Goal: Task Accomplishment & Management: Use online tool/utility

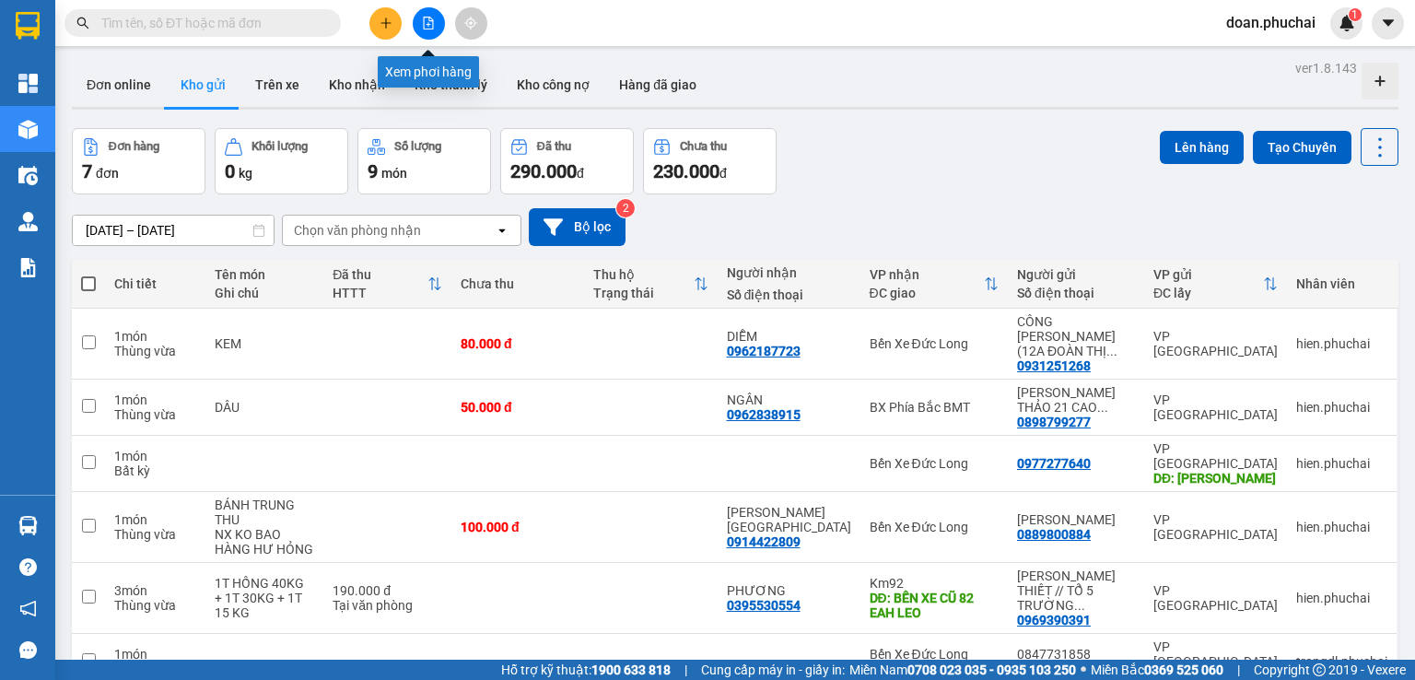
click at [420, 21] on button at bounding box center [429, 23] width 32 height 32
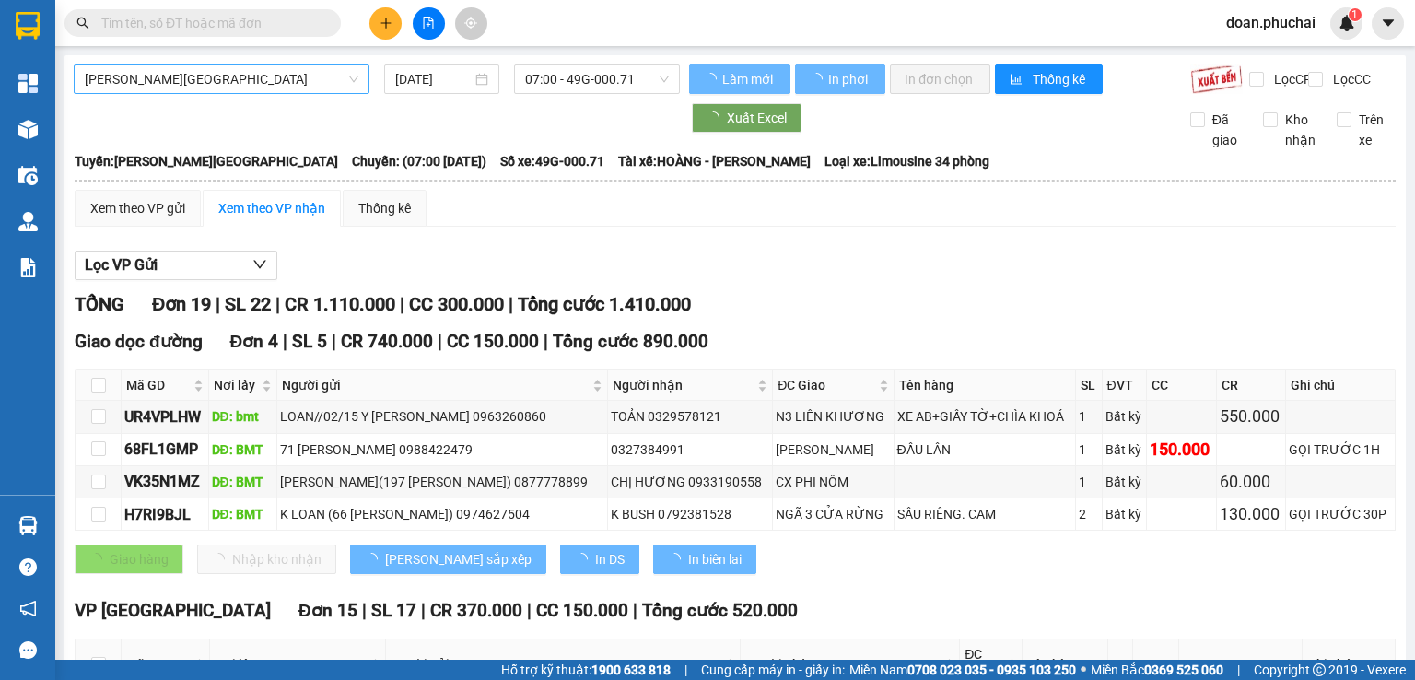
click at [269, 75] on span "[PERSON_NAME][GEOGRAPHIC_DATA]" at bounding box center [222, 79] width 274 height 28
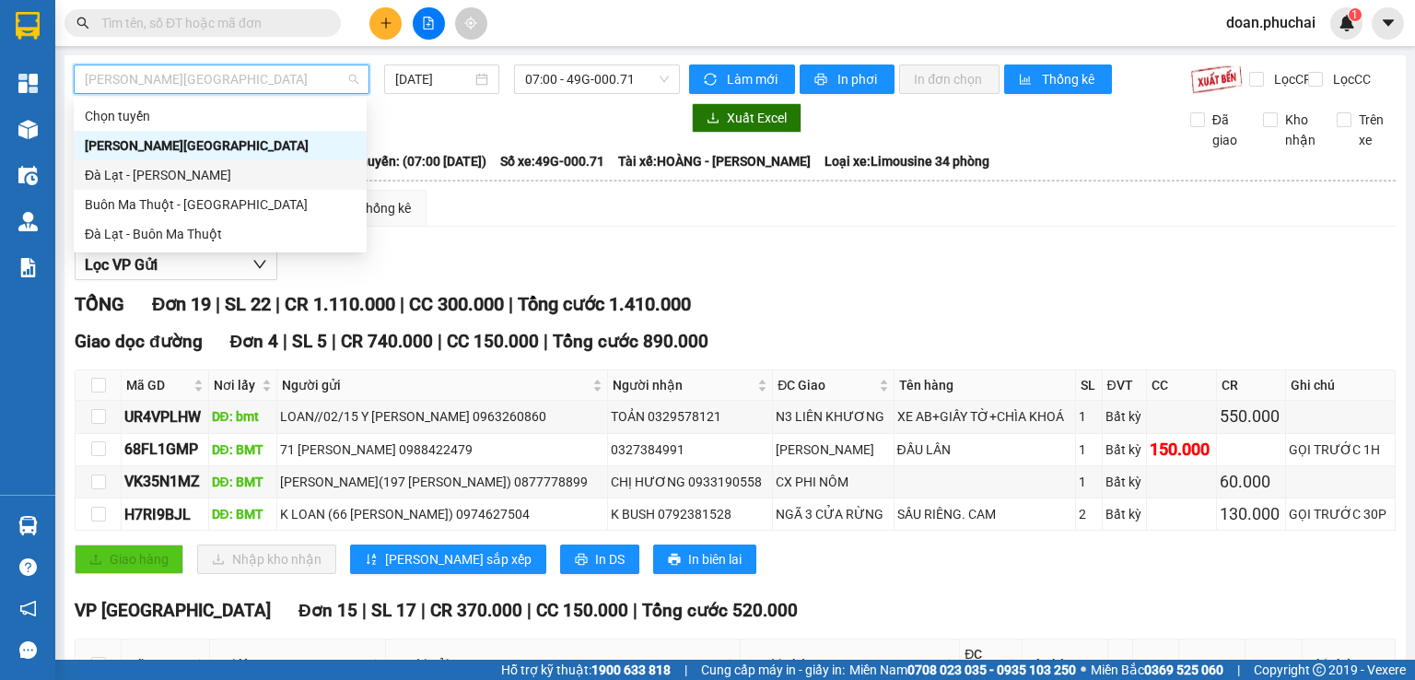
click at [104, 176] on div "Đà Lạt - [PERSON_NAME]" at bounding box center [220, 175] width 271 height 20
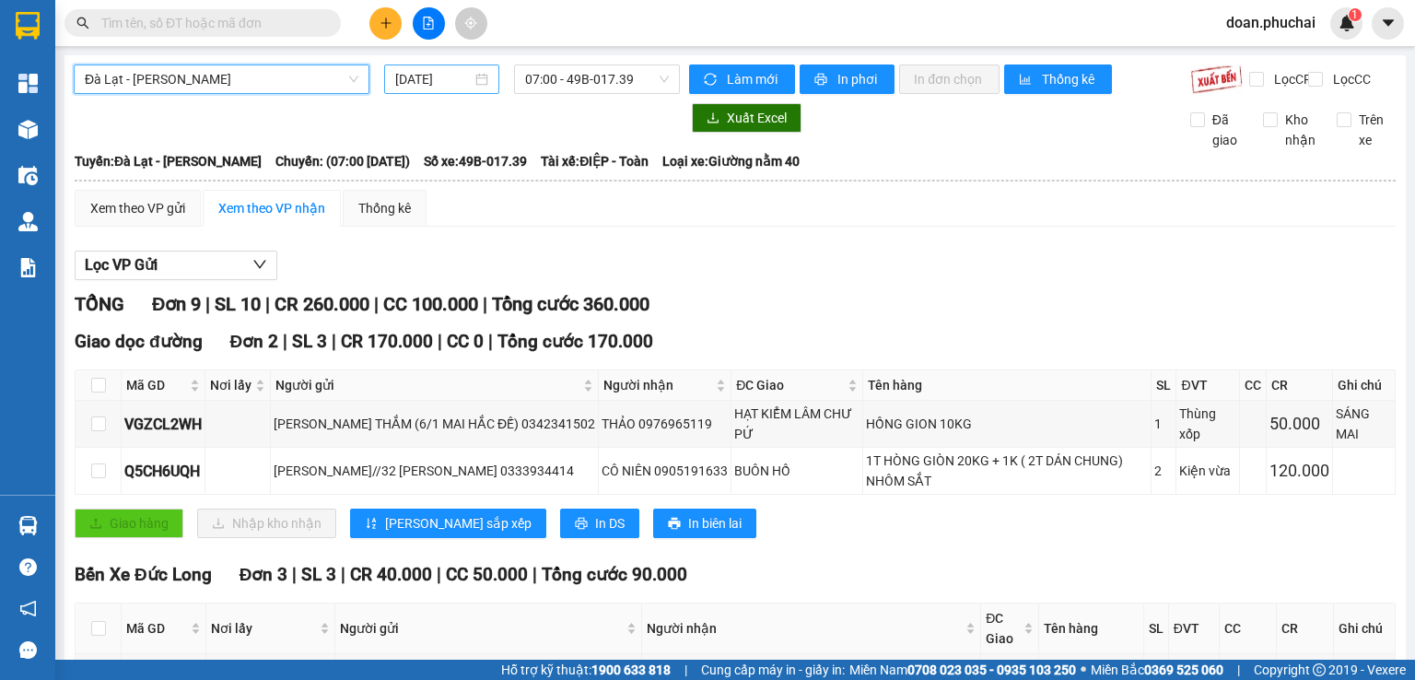
click at [428, 78] on input "[DATE]" at bounding box center [433, 79] width 76 height 20
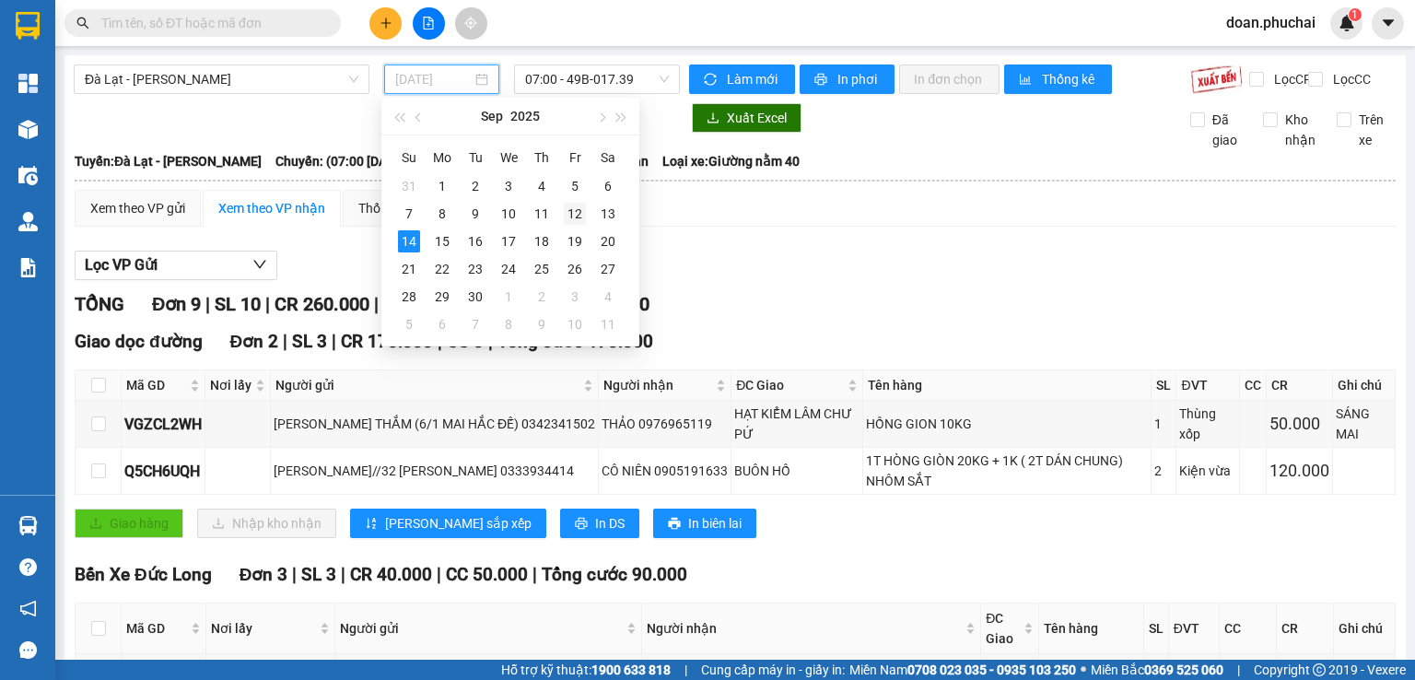
click at [580, 206] on div "12" at bounding box center [575, 214] width 22 height 22
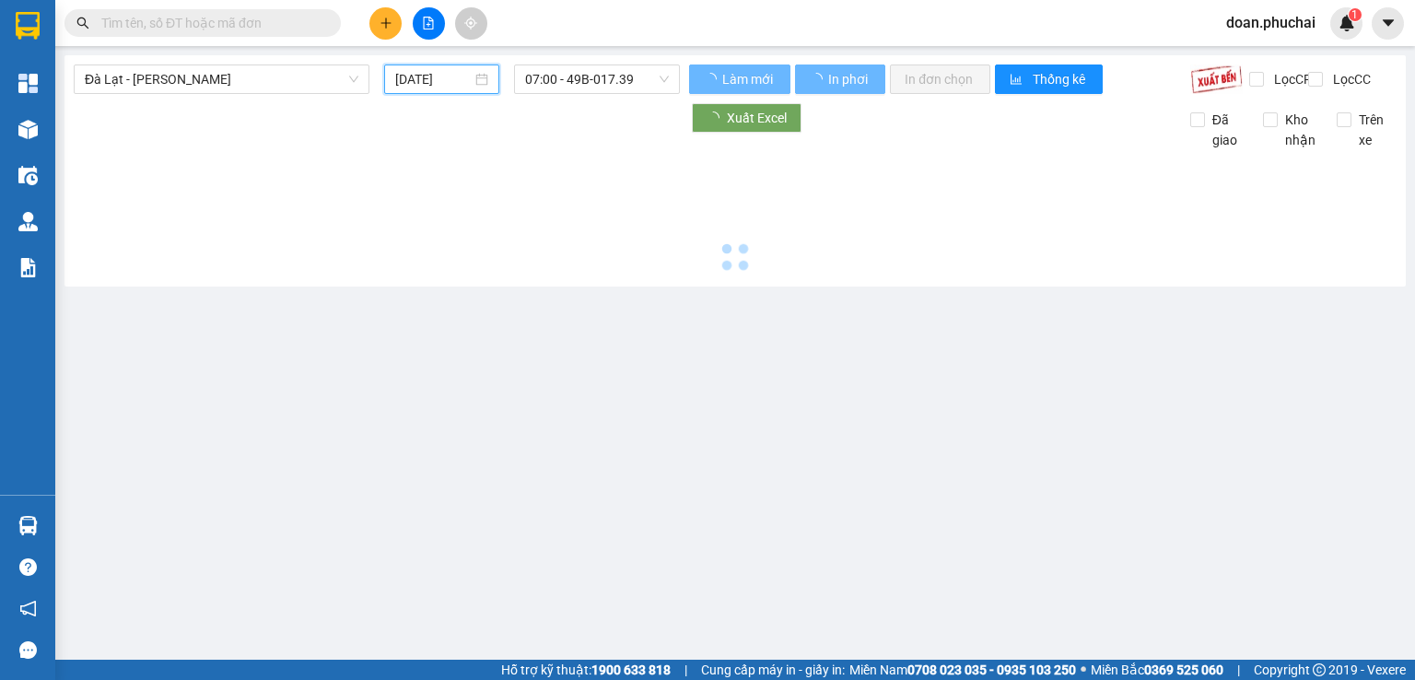
type input "[DATE]"
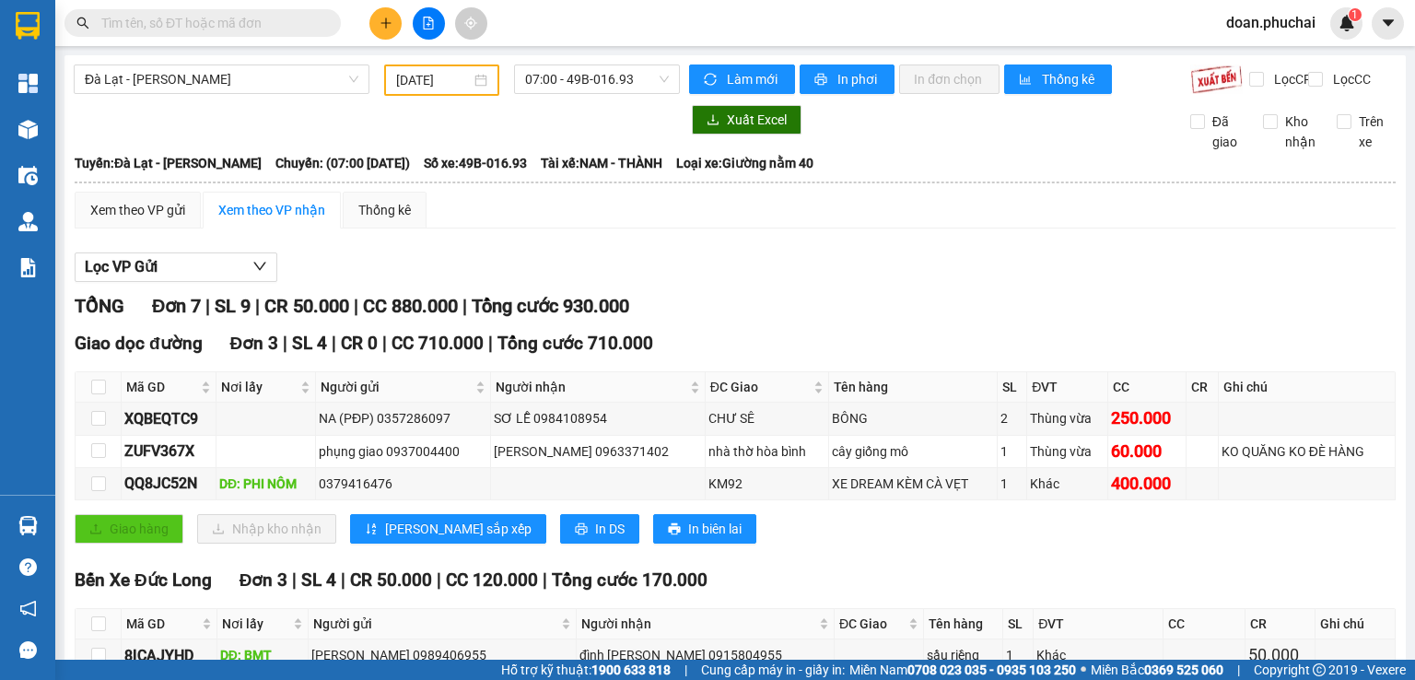
click at [557, 95] on div "Đà Lạt - [PERSON_NAME] [DATE] 07:00 - 49B-016.93" at bounding box center [377, 79] width 606 height 31
click at [557, 59] on div "[GEOGRAPHIC_DATA] - Gia Lai [DATE] 07:00 - 49B-016.93 Làm mới In phơi In đơn ch…" at bounding box center [735, 523] width 1342 height 936
click at [564, 79] on span "07:00 - 49B-016.93" at bounding box center [597, 79] width 145 height 28
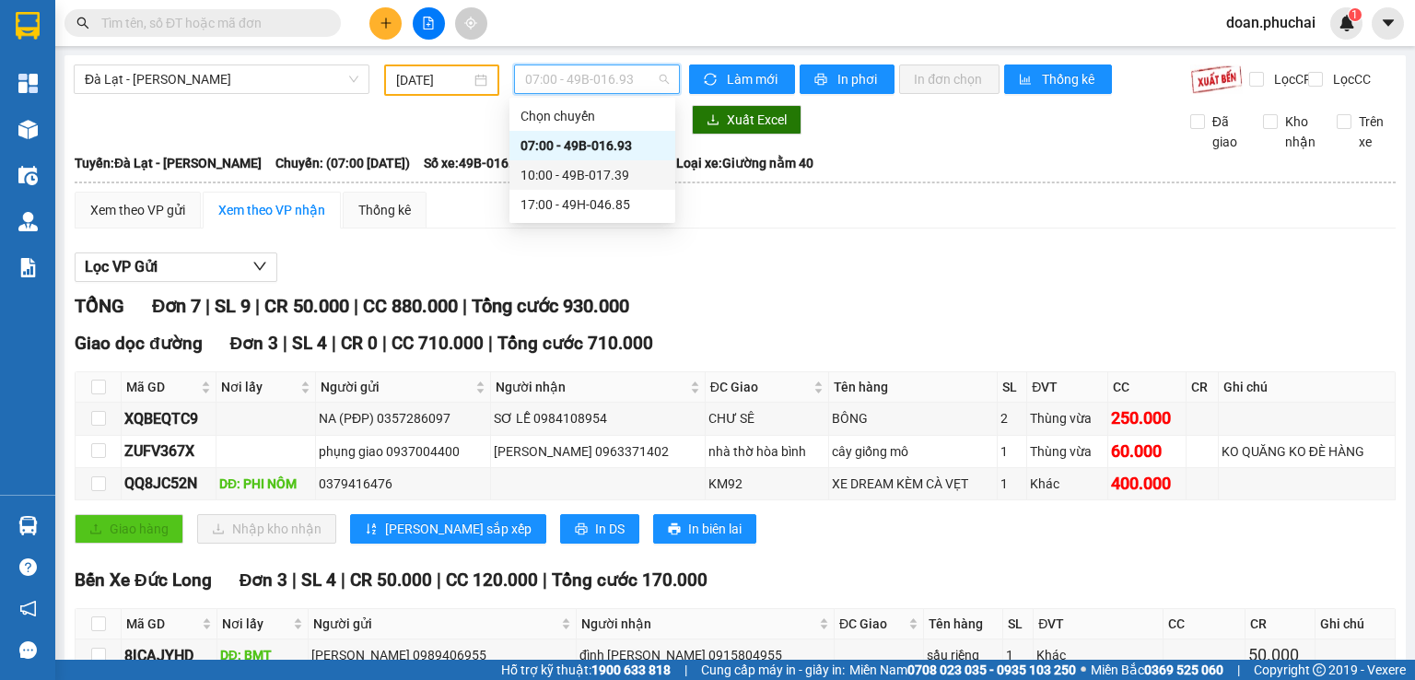
click at [558, 185] on div "10:00 - 49B-017.39" at bounding box center [593, 174] width 166 height 29
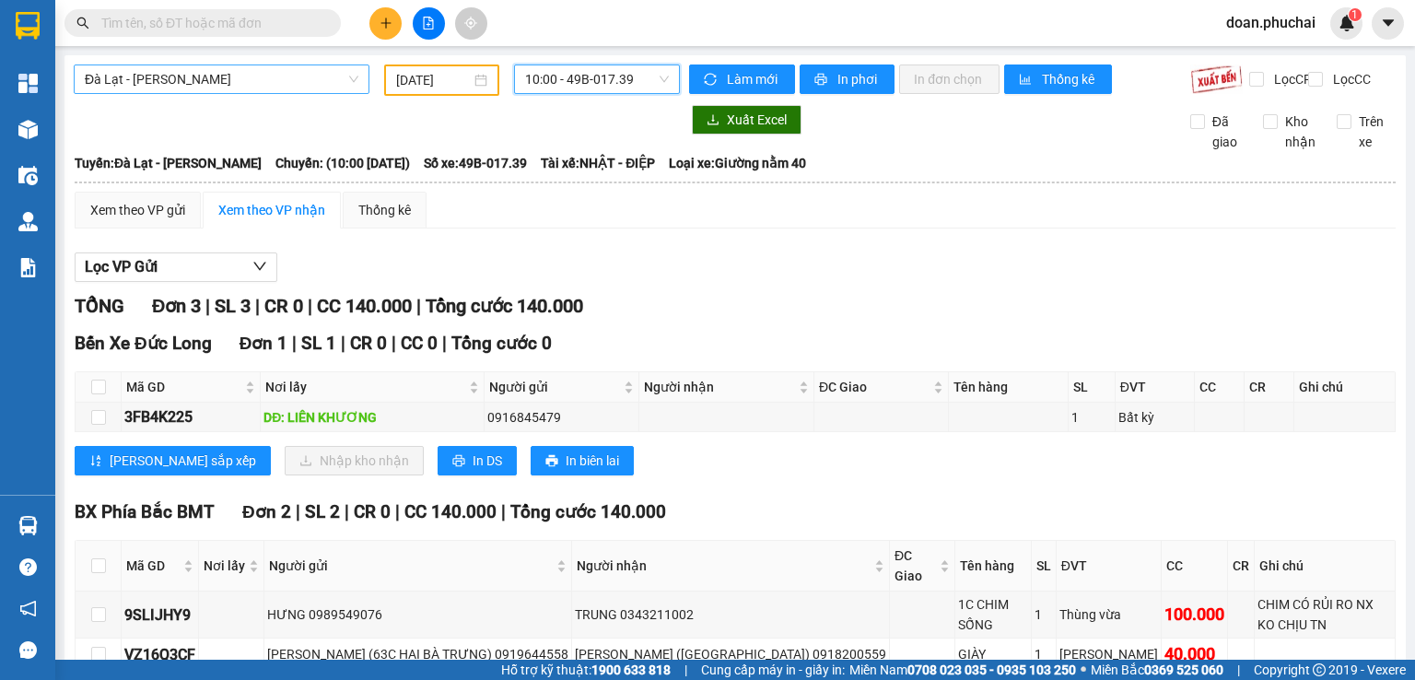
click at [127, 79] on span "Đà Lạt - [PERSON_NAME]" at bounding box center [222, 79] width 274 height 28
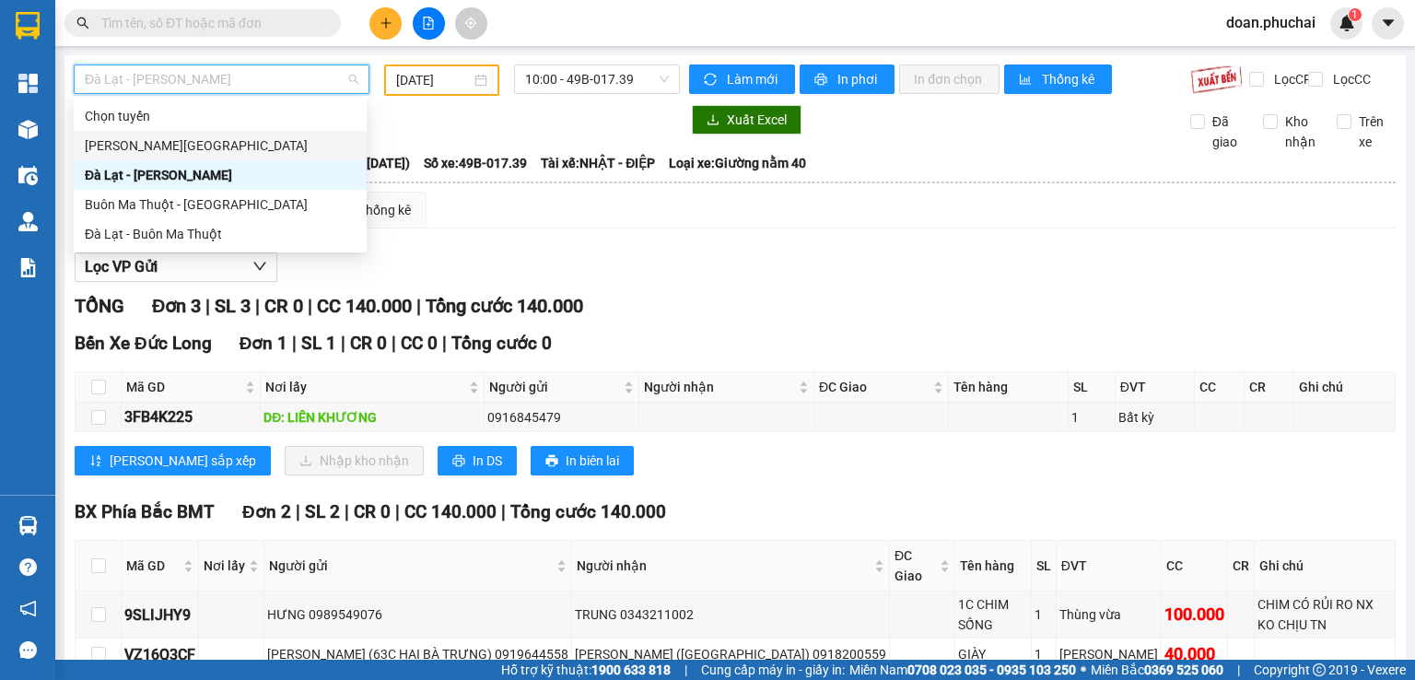
click at [150, 145] on div "[PERSON_NAME][GEOGRAPHIC_DATA]" at bounding box center [220, 145] width 271 height 20
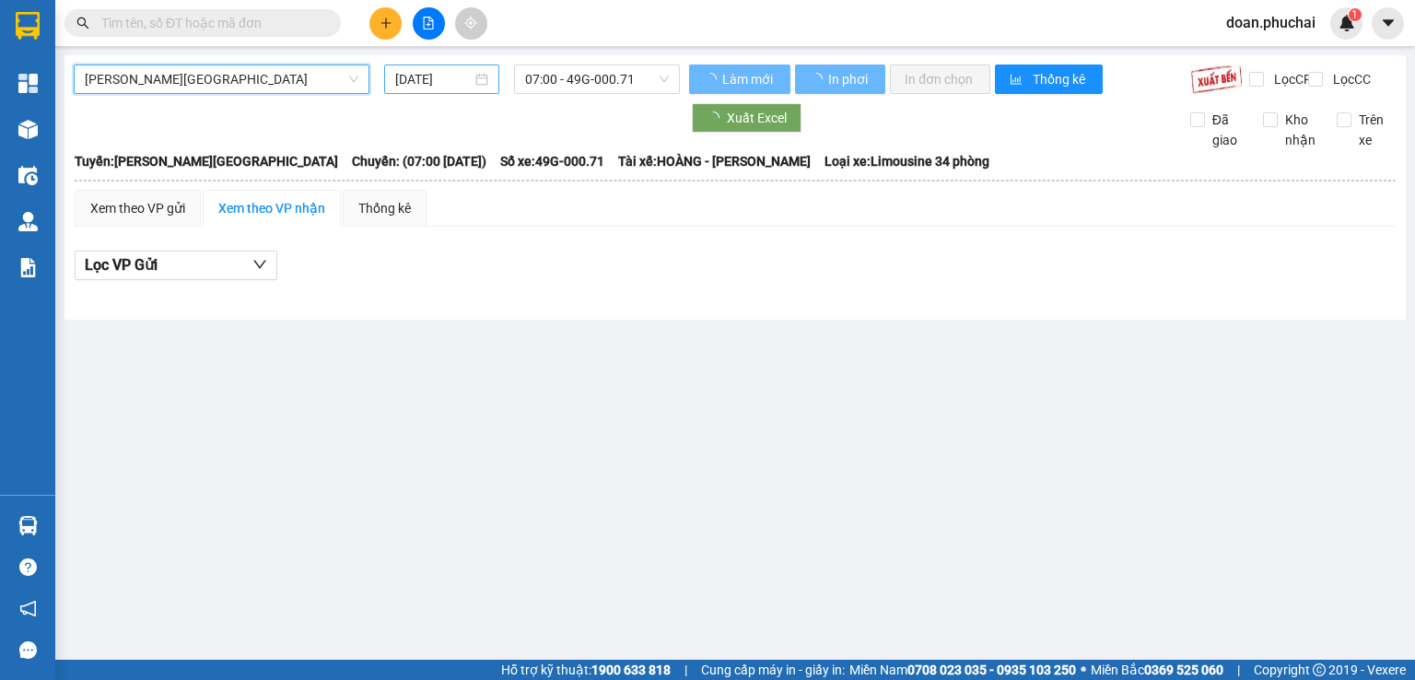
click at [439, 82] on input "[DATE]" at bounding box center [433, 79] width 76 height 20
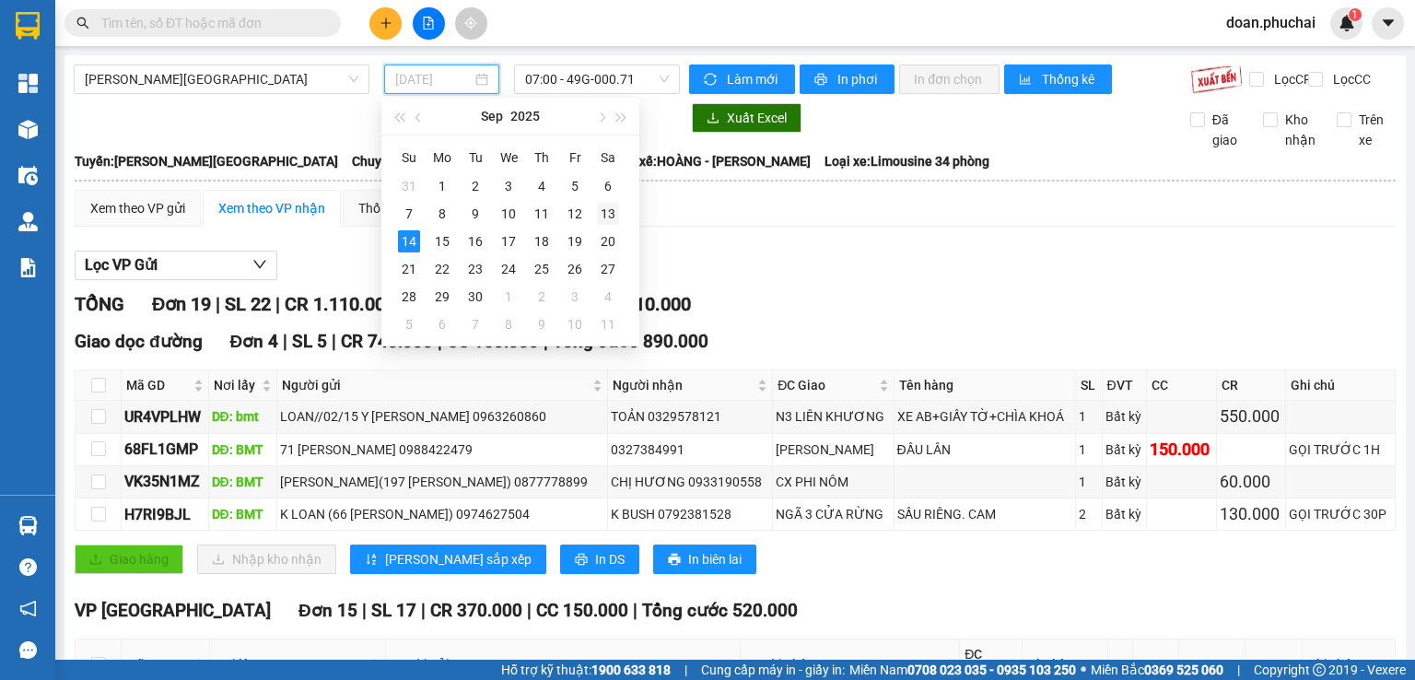
click at [612, 222] on div "13" at bounding box center [608, 214] width 22 height 22
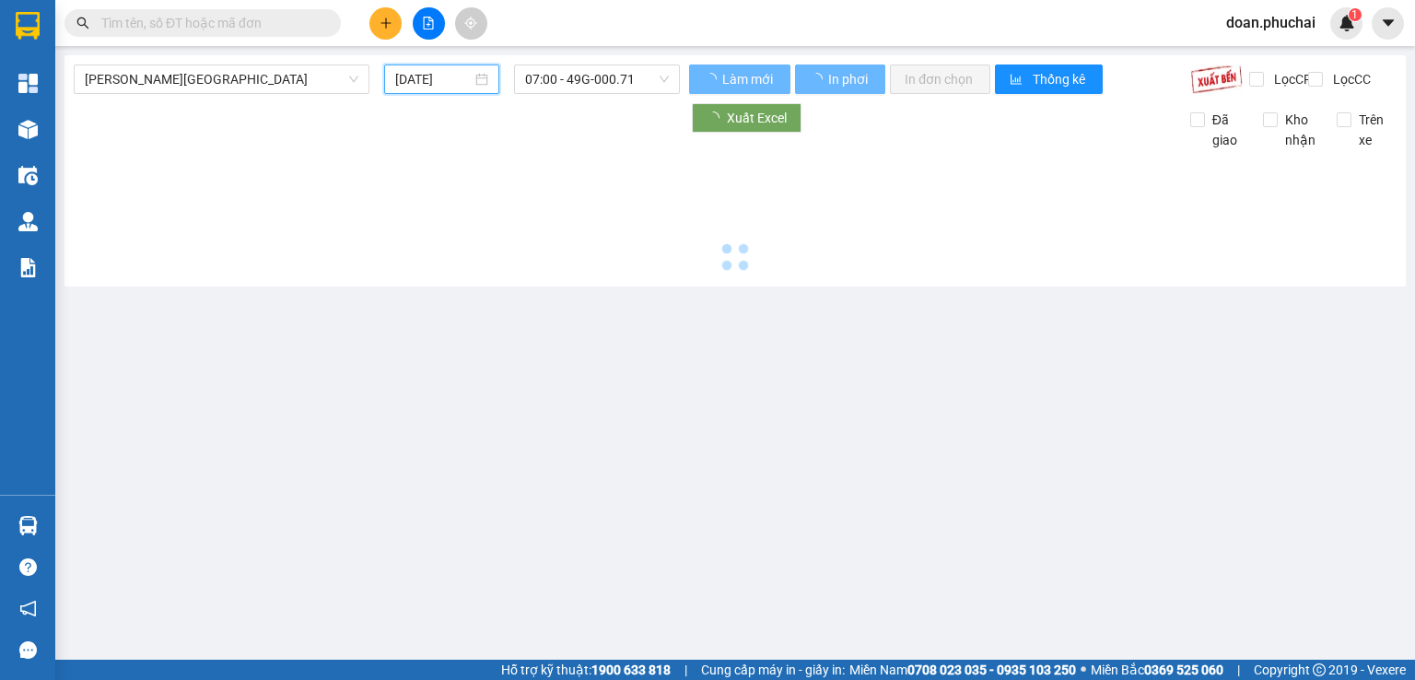
type input "[DATE]"
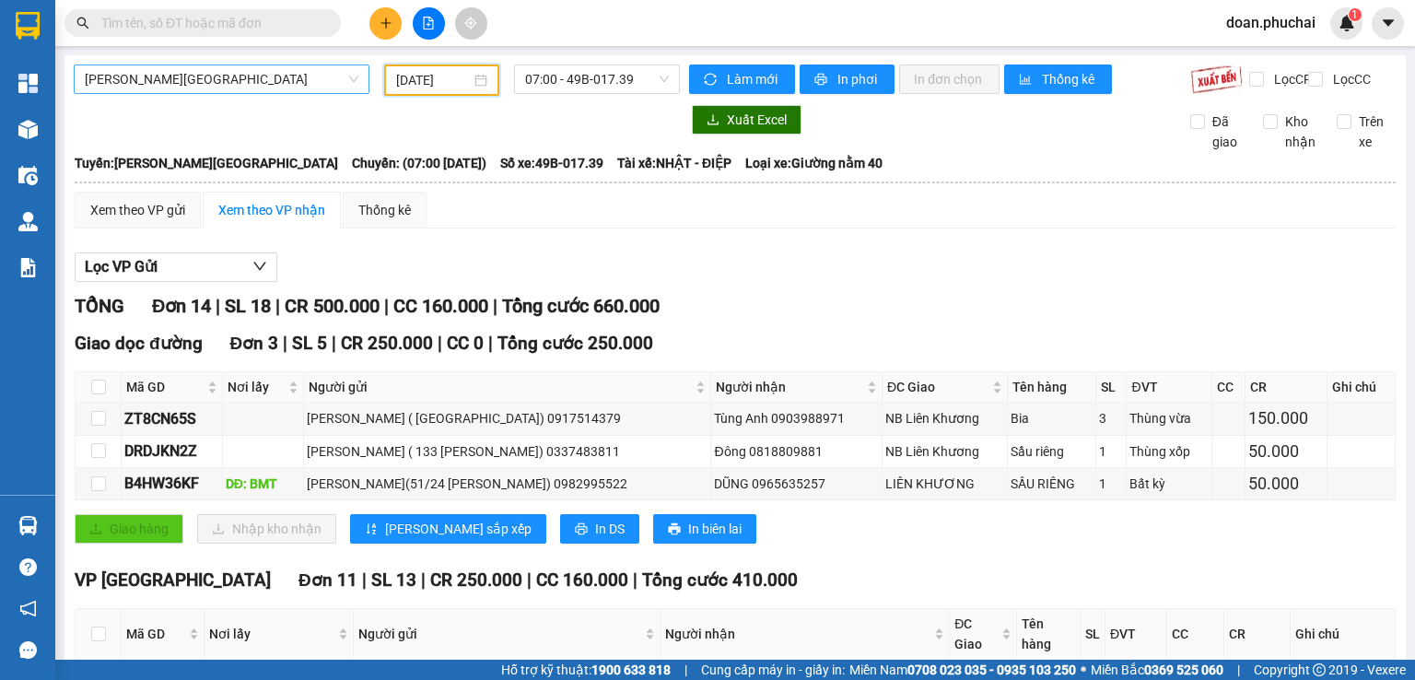
click at [163, 86] on span "[PERSON_NAME][GEOGRAPHIC_DATA]" at bounding box center [222, 79] width 274 height 28
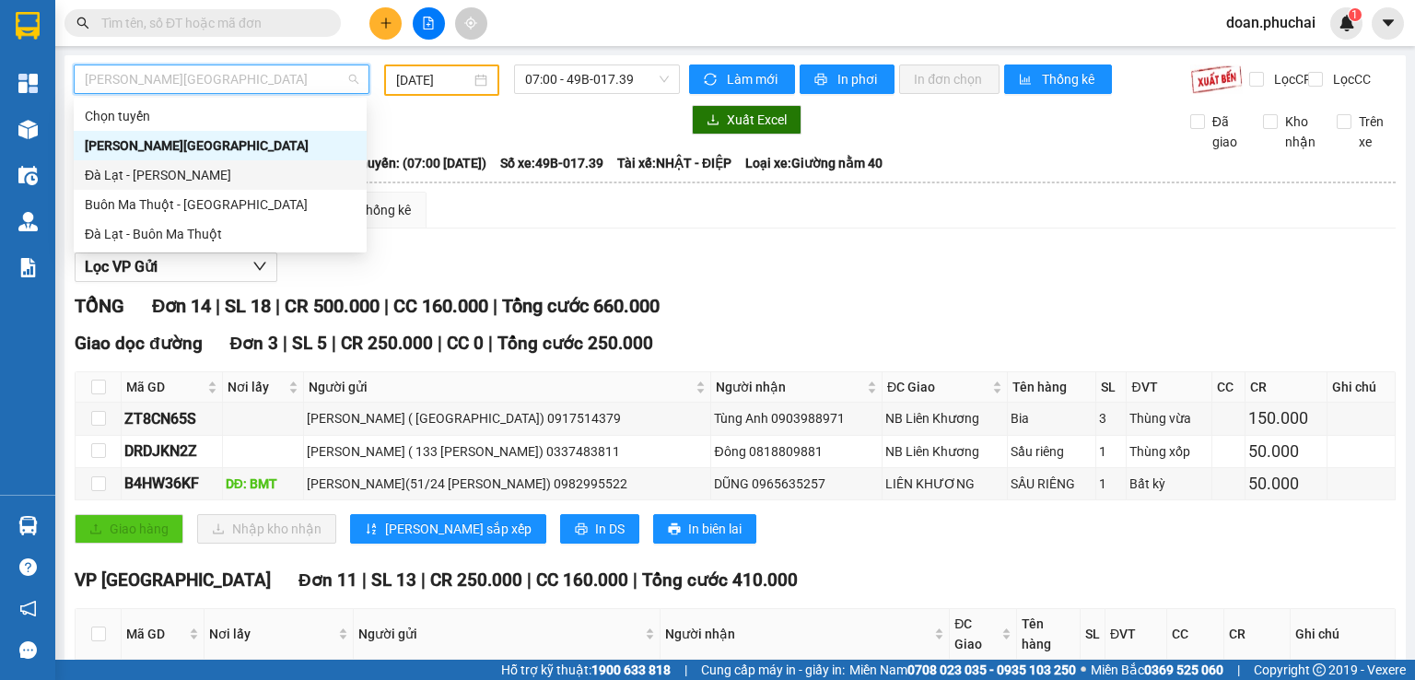
click at [139, 177] on div "Đà Lạt - [PERSON_NAME]" at bounding box center [220, 175] width 271 height 20
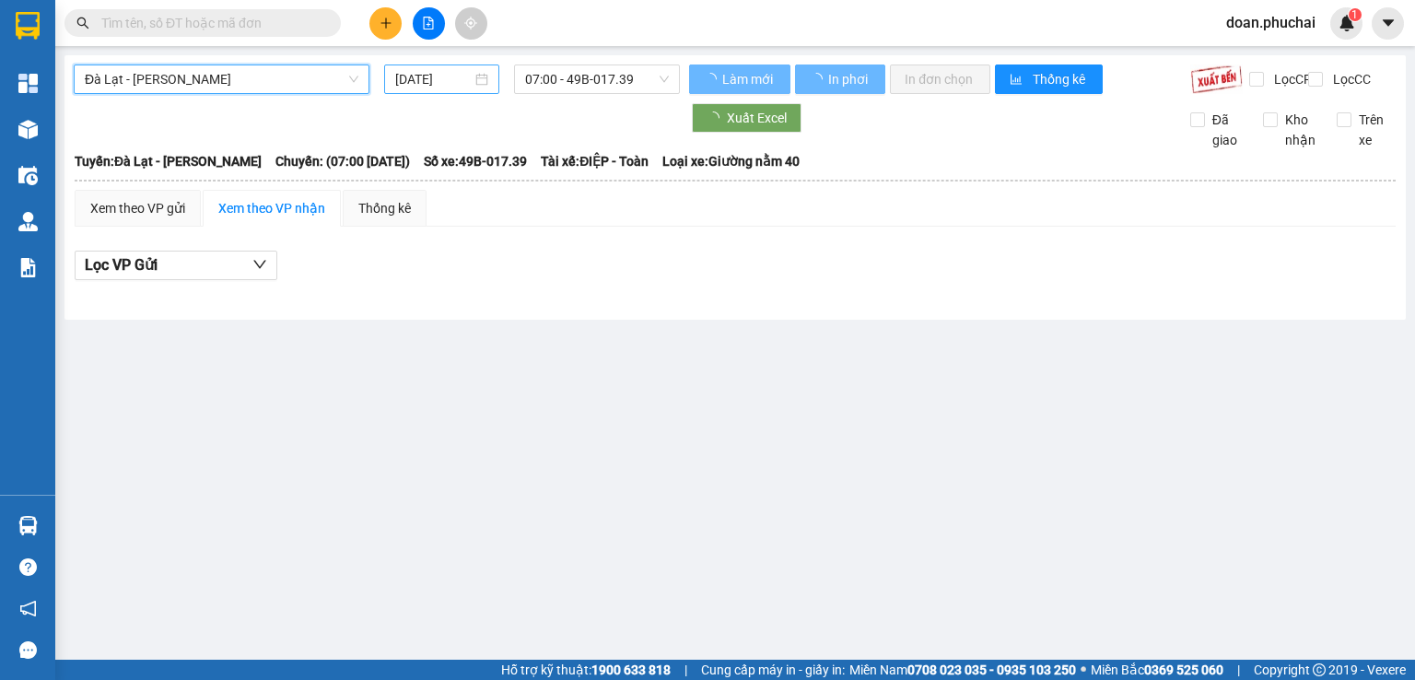
click at [409, 86] on input "[DATE]" at bounding box center [433, 79] width 76 height 20
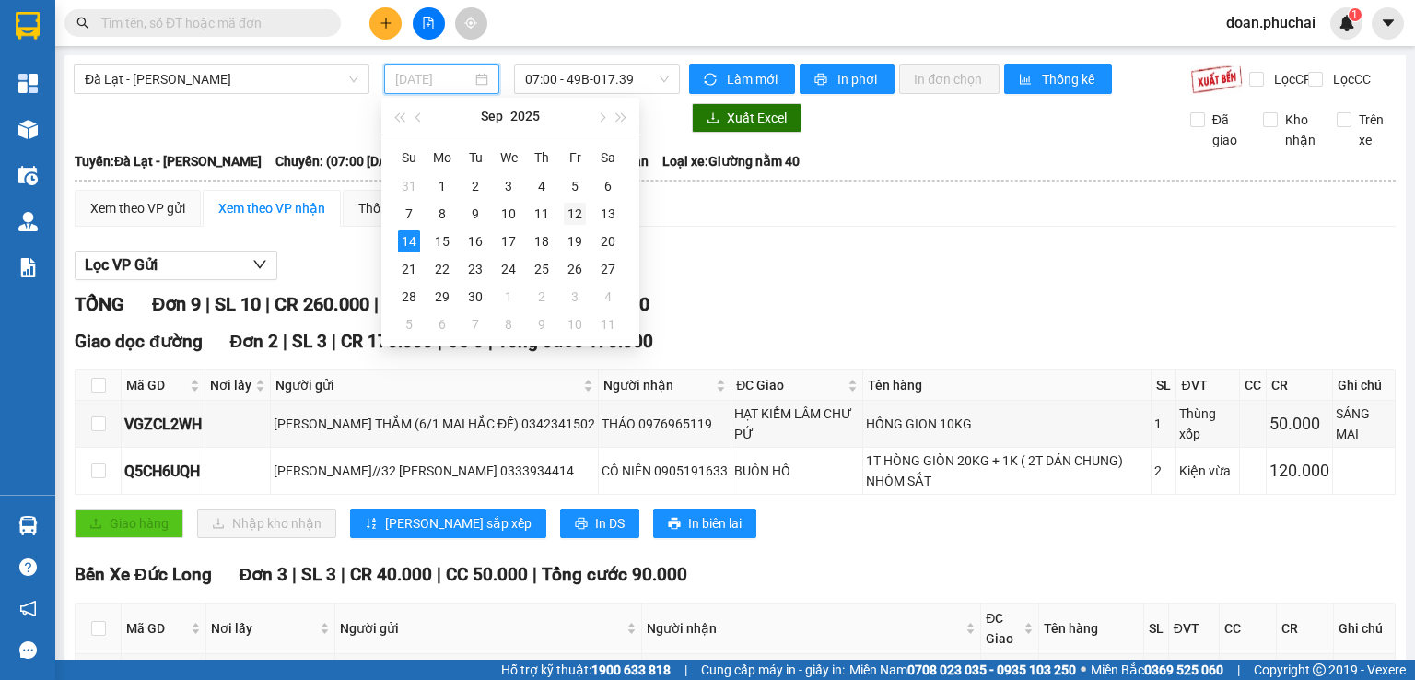
click at [582, 210] on div "12" at bounding box center [575, 214] width 22 height 22
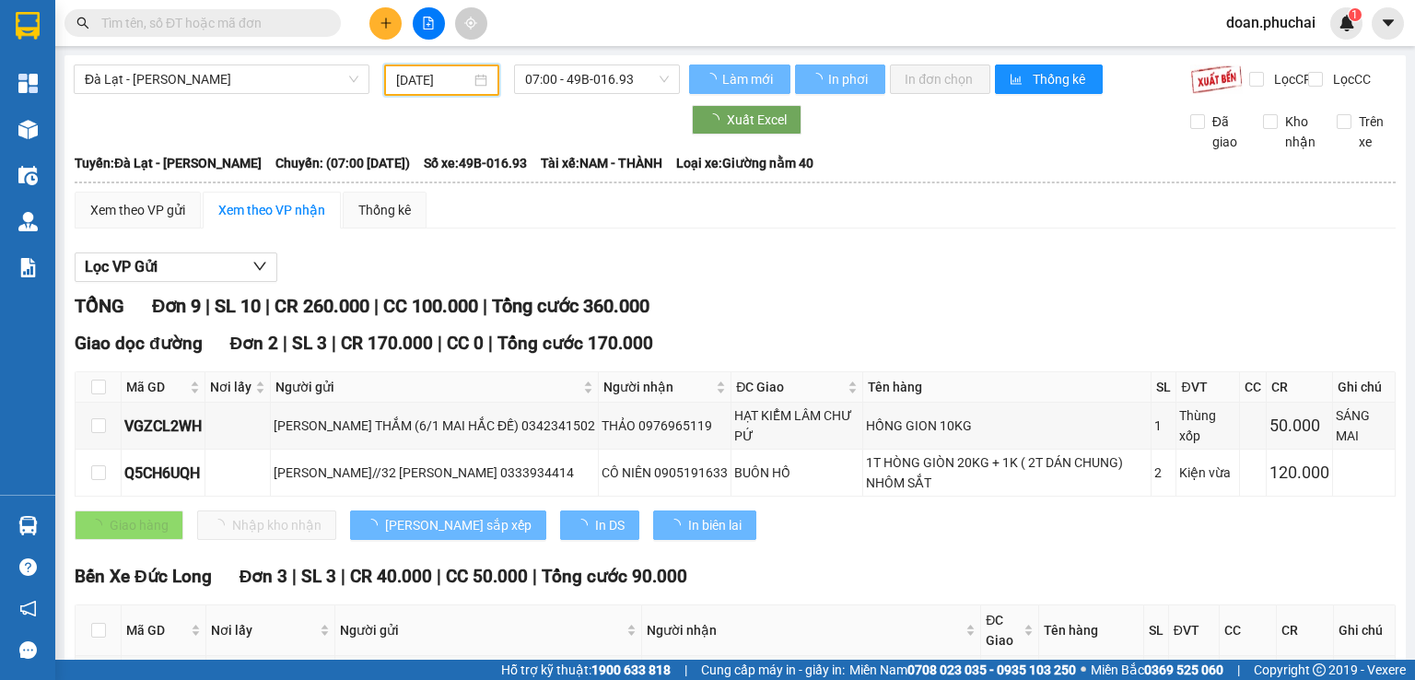
type input "[DATE]"
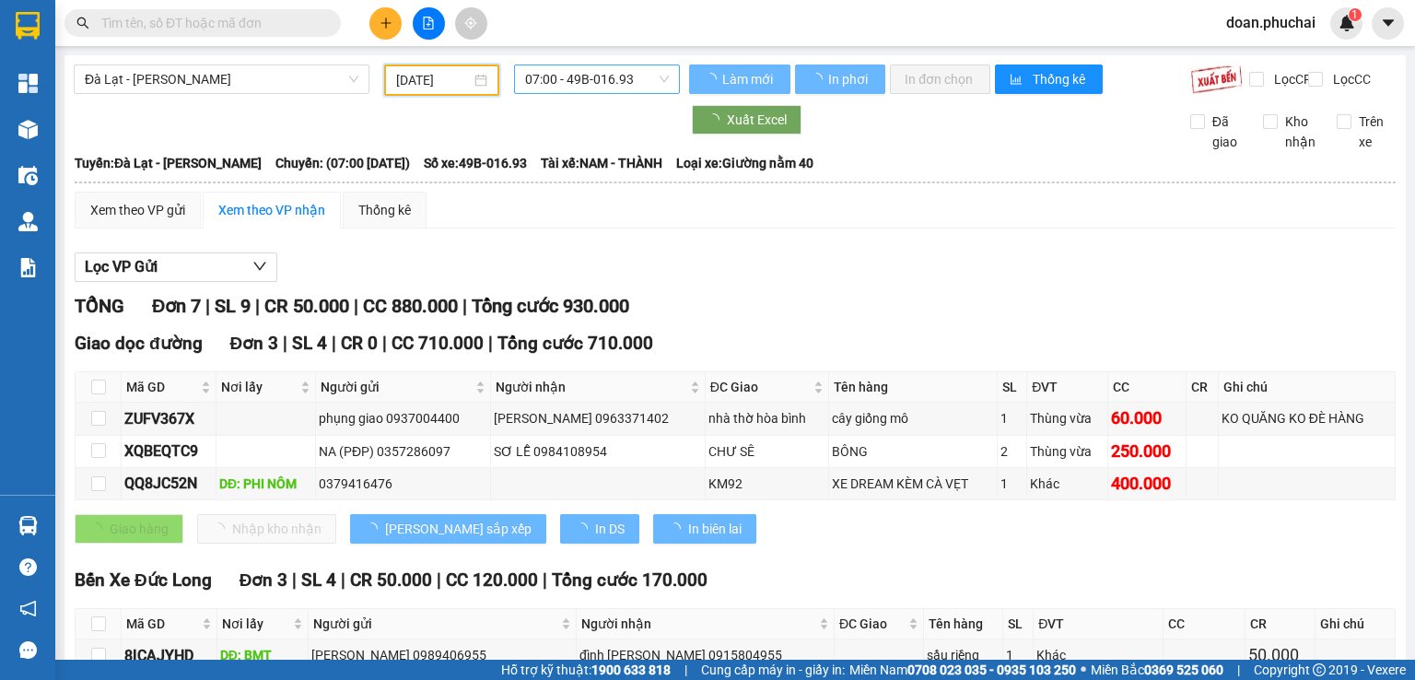
click at [588, 86] on span "07:00 - 49B-016.93" at bounding box center [597, 79] width 145 height 28
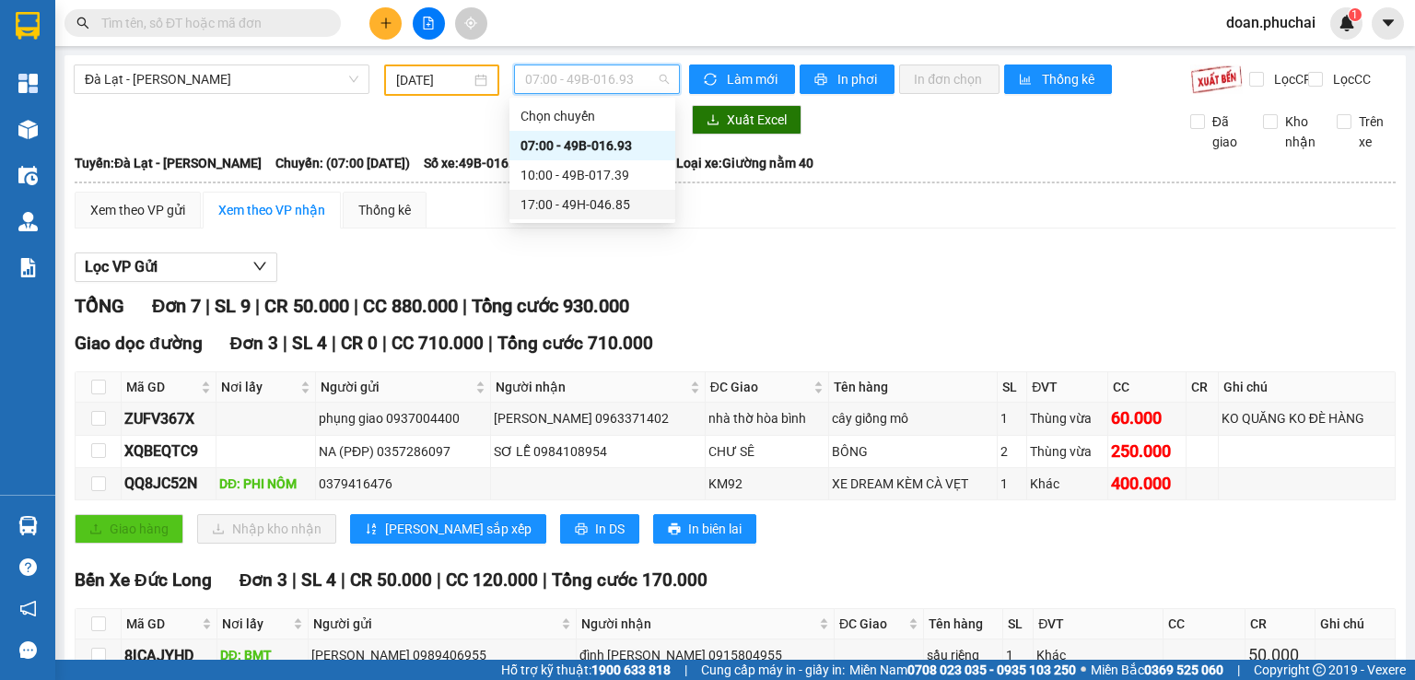
click at [618, 214] on div "17:00 - 49H-046.85" at bounding box center [593, 204] width 144 height 20
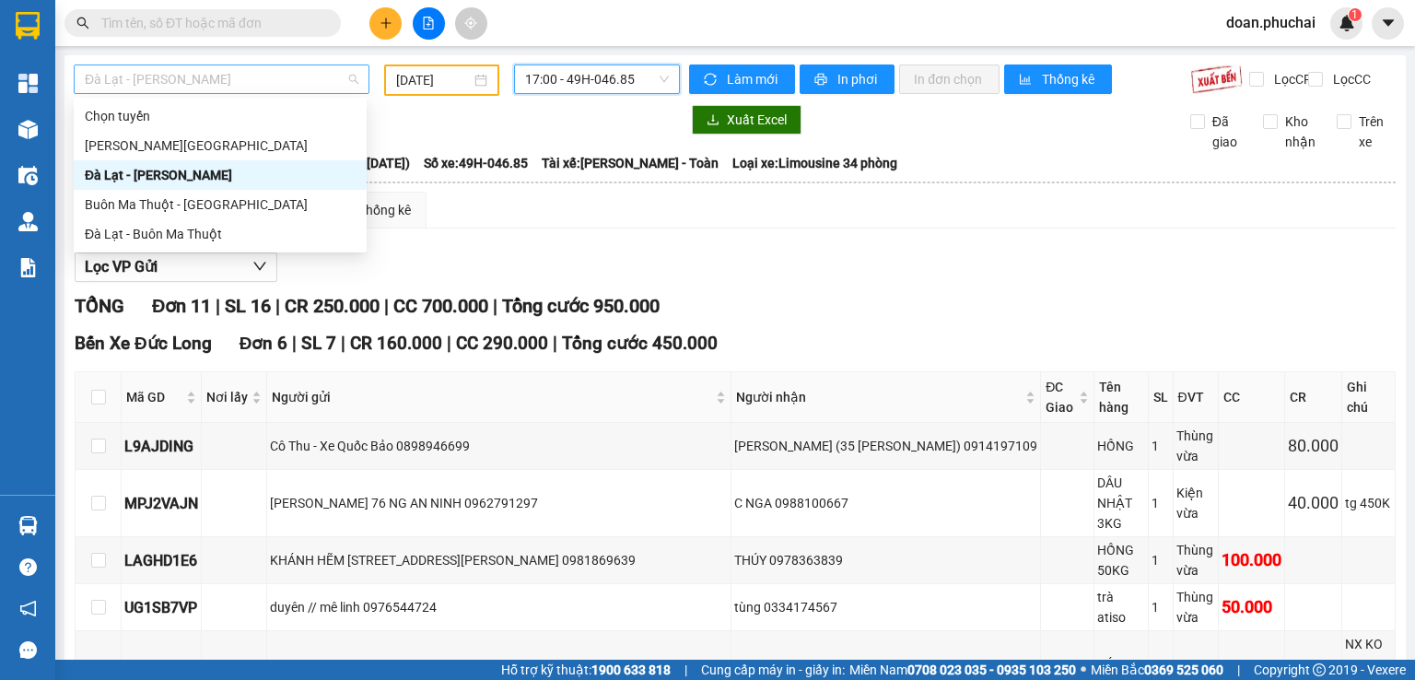
drag, startPoint x: 284, startPoint y: 75, endPoint x: 221, endPoint y: 156, distance: 102.5
click at [283, 76] on span "Đà Lạt - [PERSON_NAME]" at bounding box center [222, 79] width 274 height 28
click at [178, 153] on div "[PERSON_NAME][GEOGRAPHIC_DATA]" at bounding box center [220, 145] width 271 height 20
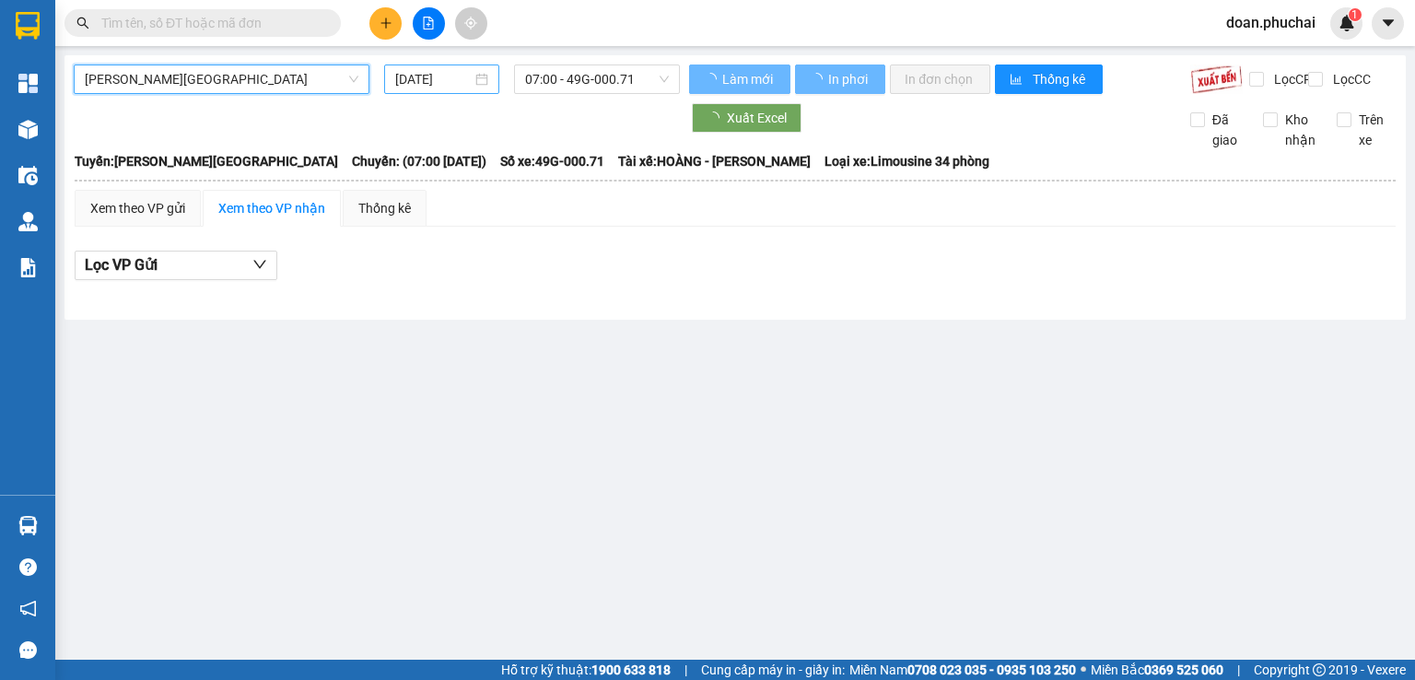
click at [441, 87] on input "[DATE]" at bounding box center [433, 79] width 76 height 20
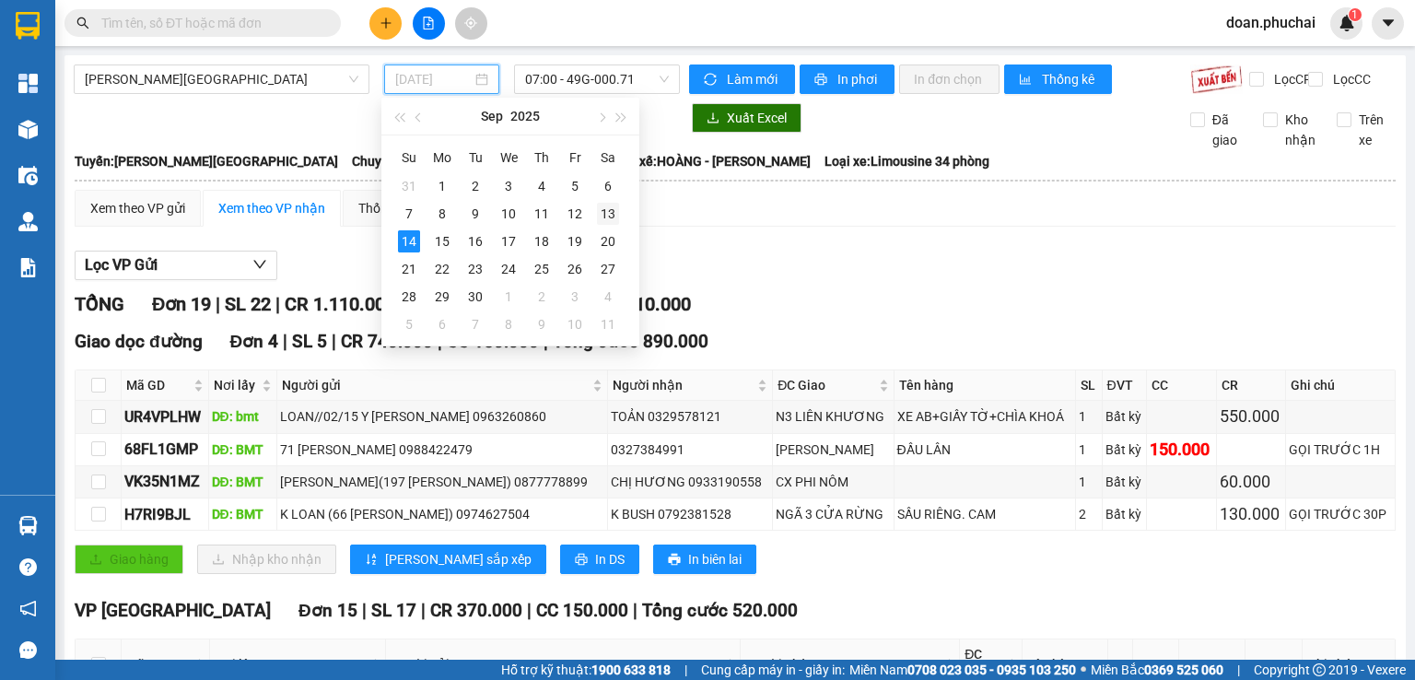
click at [615, 209] on div "13" at bounding box center [608, 214] width 22 height 22
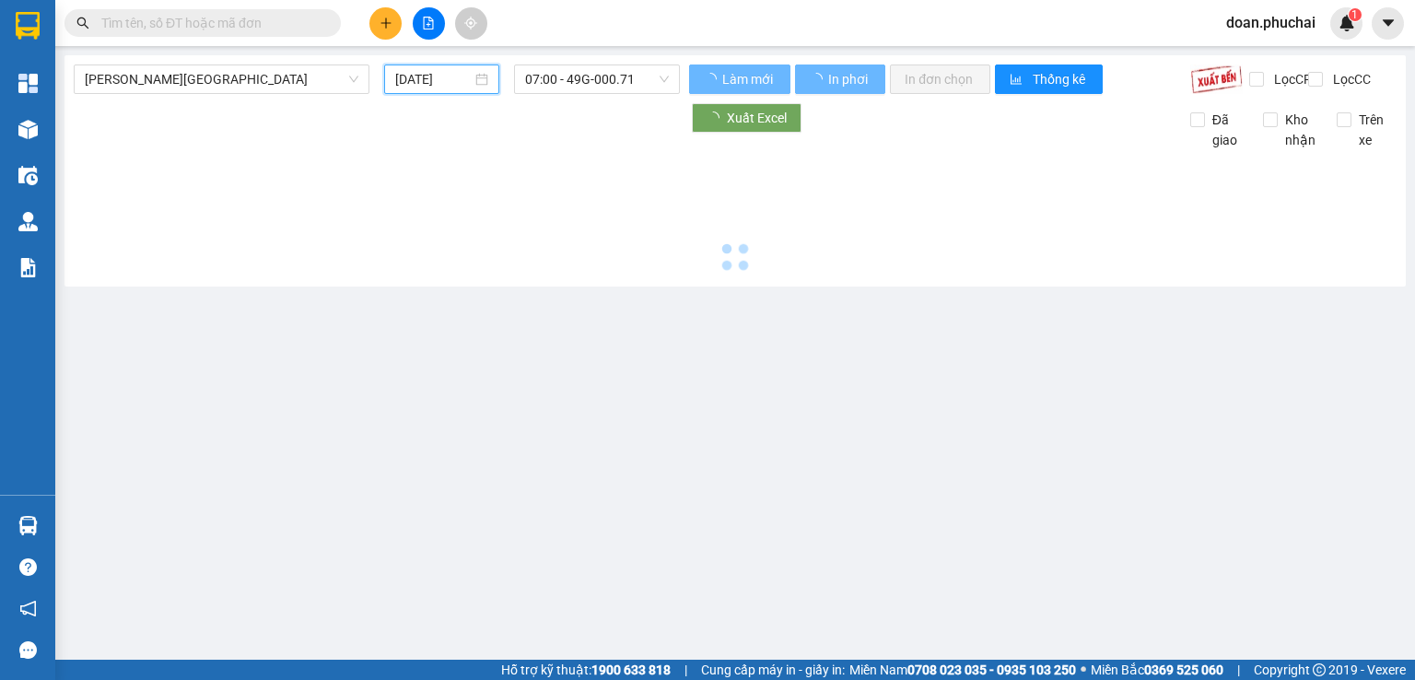
type input "[DATE]"
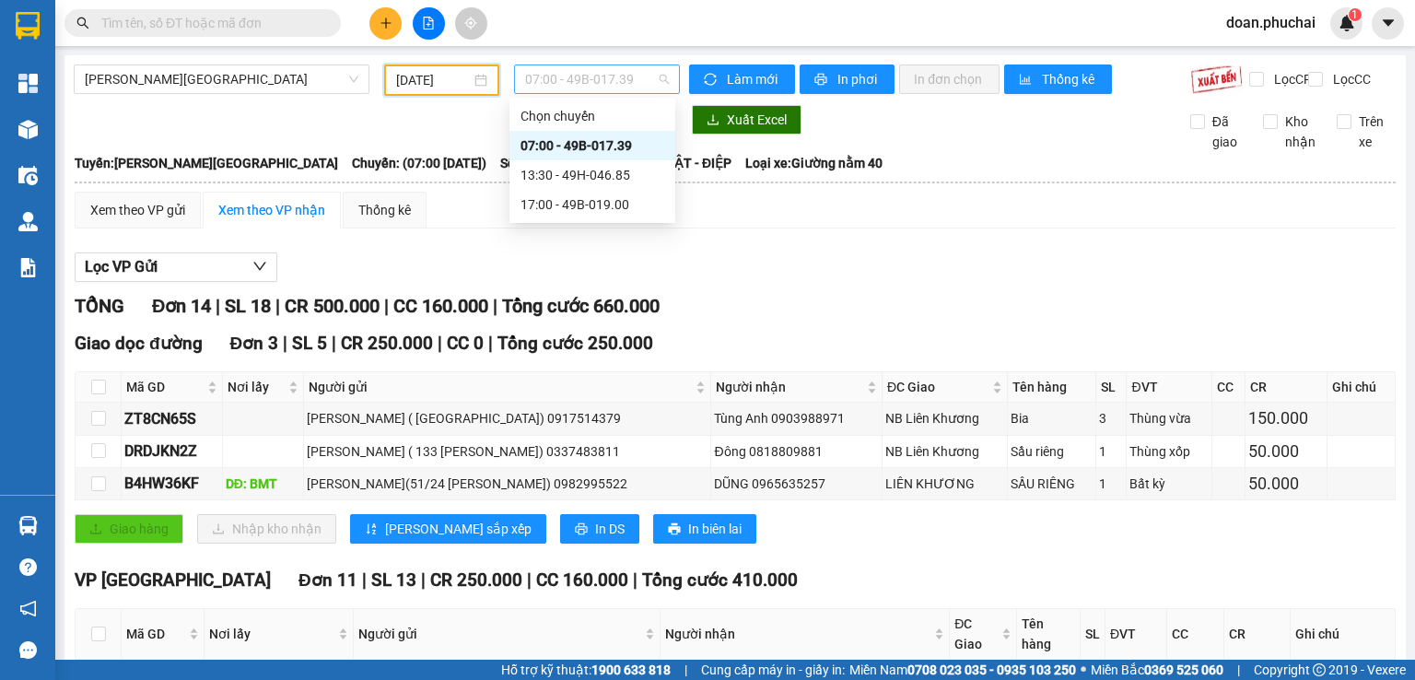
click at [553, 82] on span "07:00 - 49B-017.39" at bounding box center [597, 79] width 145 height 28
click at [568, 170] on div "13:30 - 49H-046.85" at bounding box center [593, 175] width 144 height 20
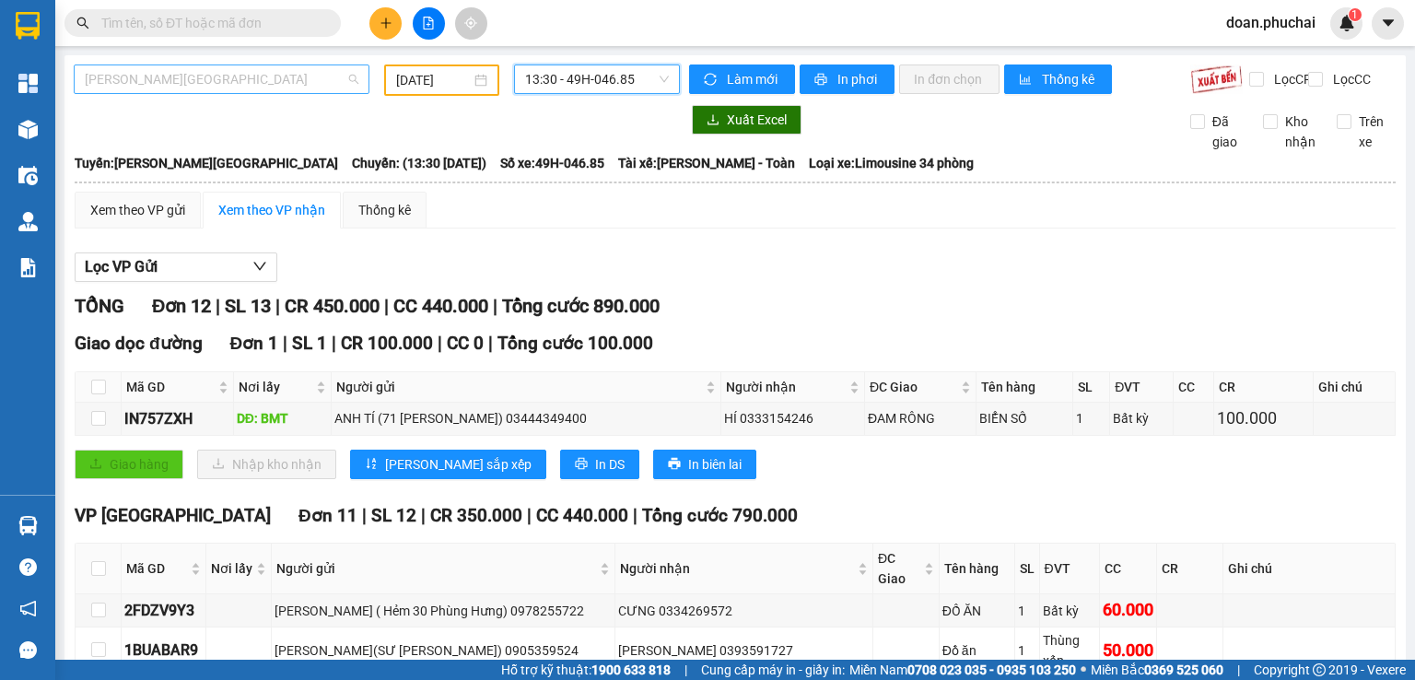
click at [196, 68] on span "[PERSON_NAME][GEOGRAPHIC_DATA]" at bounding box center [222, 79] width 274 height 28
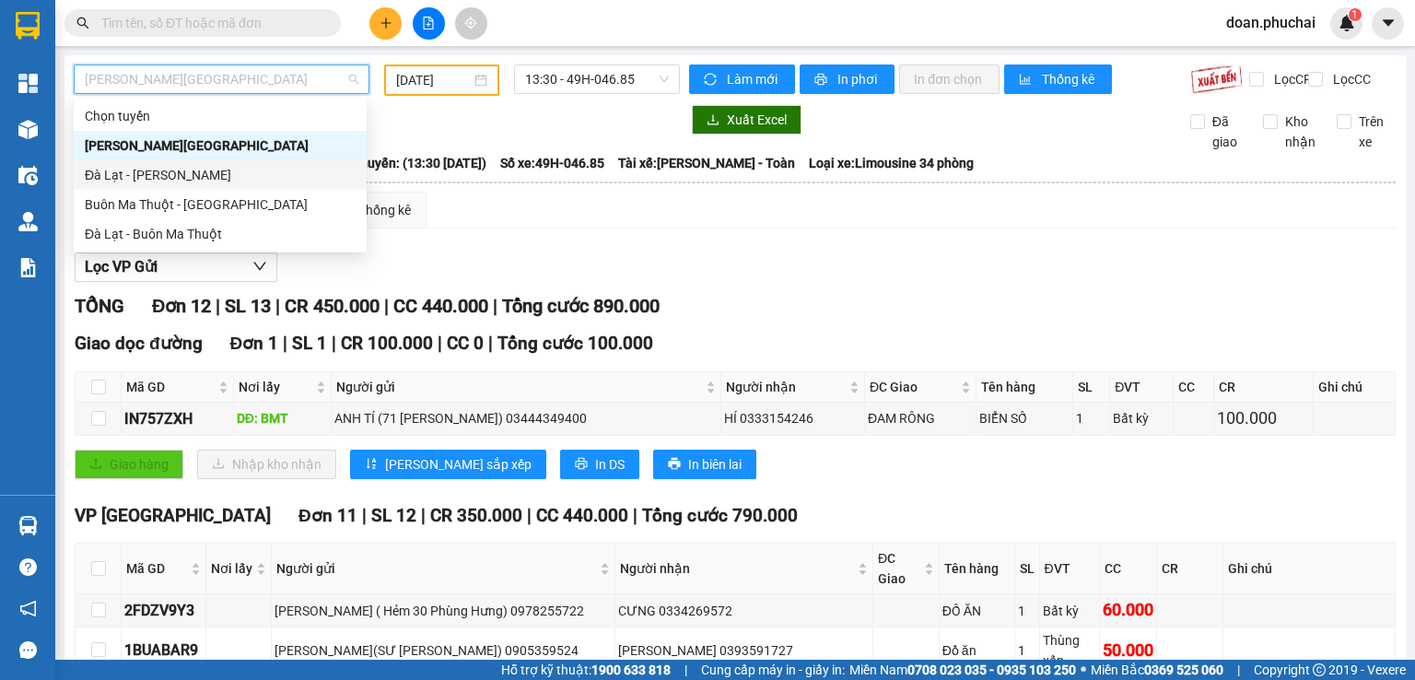
click at [162, 170] on div "Đà Lạt - [PERSON_NAME]" at bounding box center [220, 175] width 271 height 20
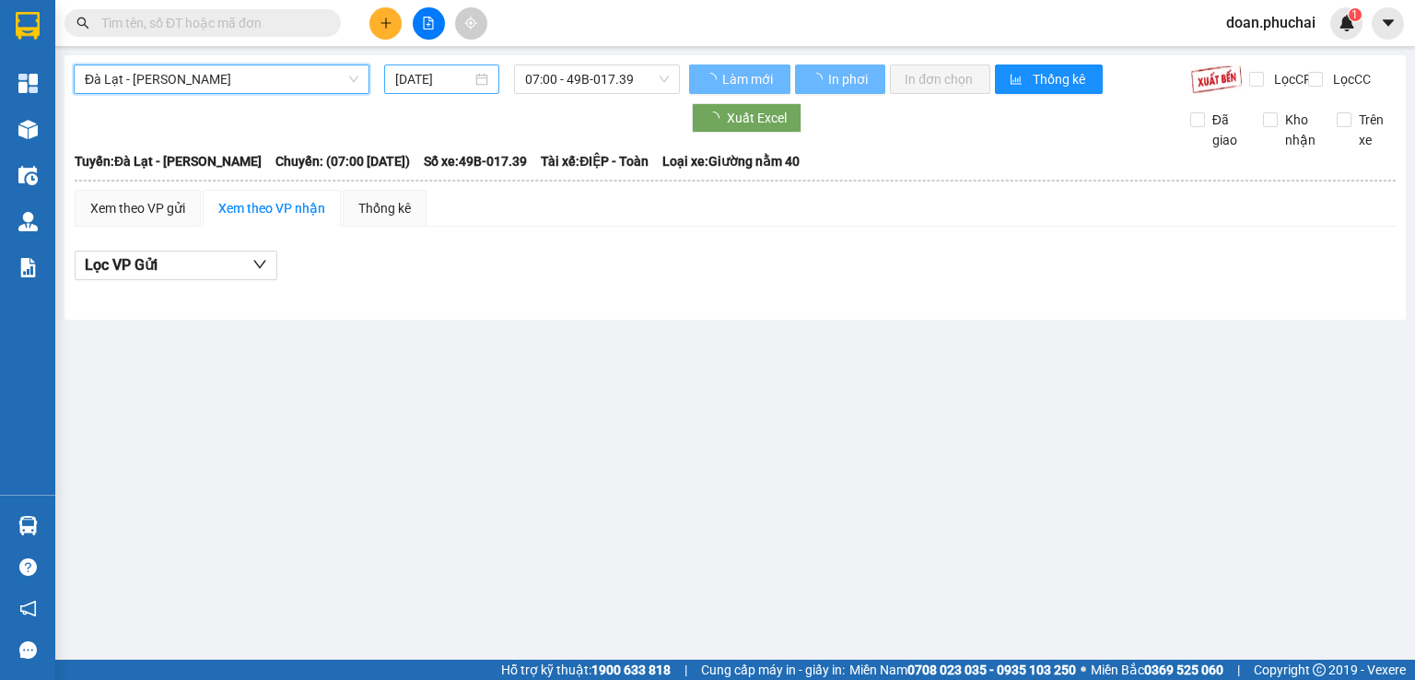
click at [416, 82] on input "[DATE]" at bounding box center [433, 79] width 76 height 20
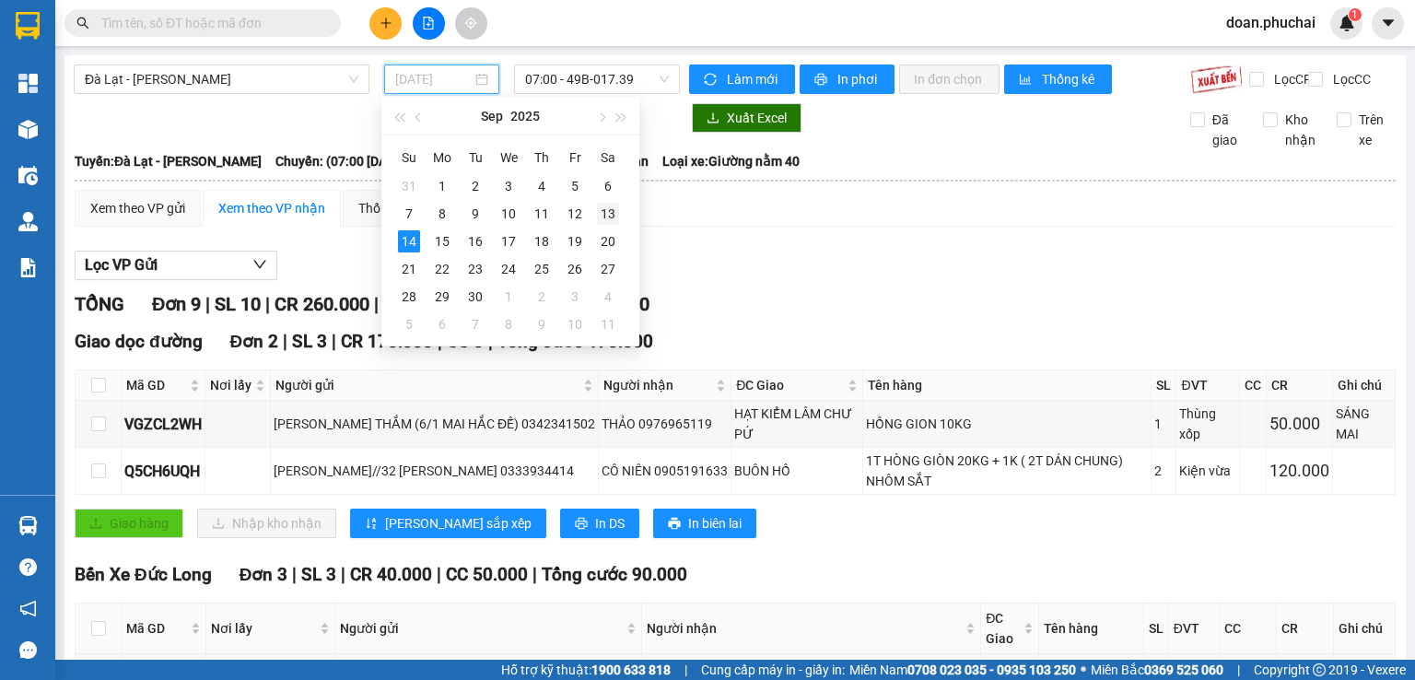
click at [598, 218] on div "13" at bounding box center [608, 214] width 22 height 22
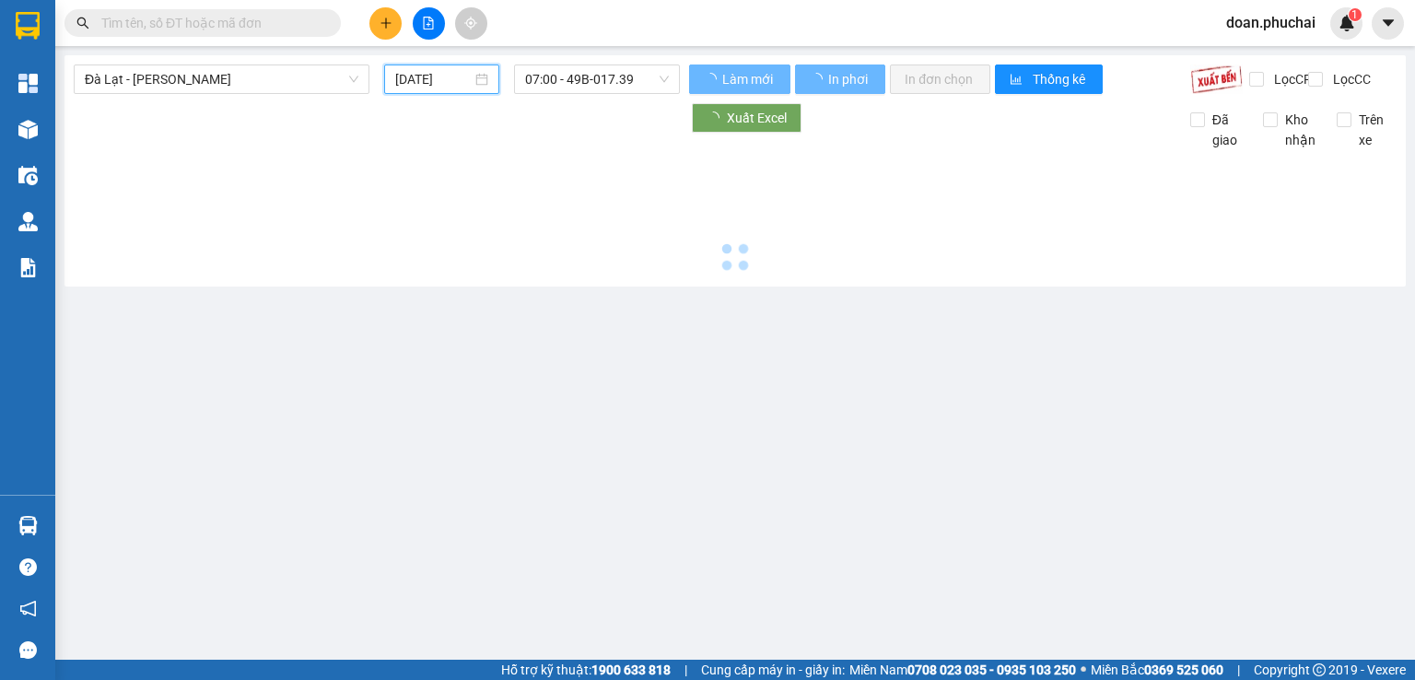
type input "[DATE]"
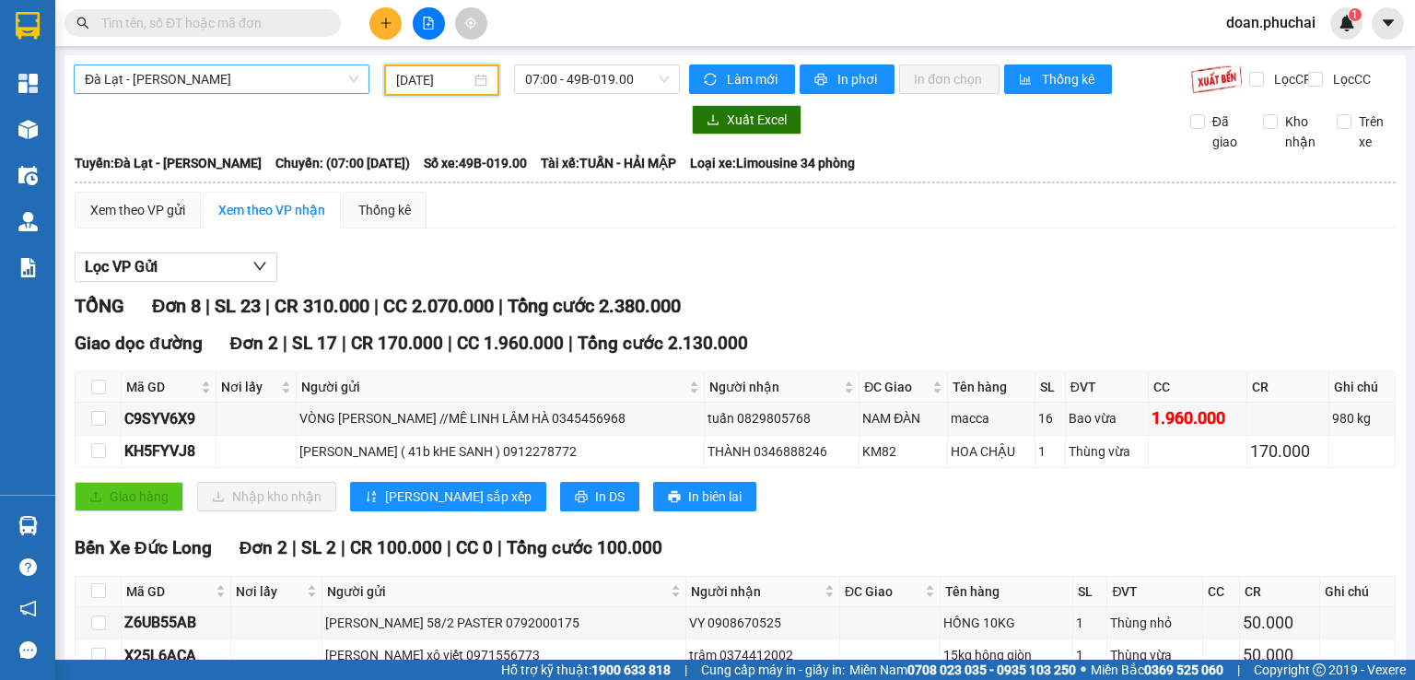
click at [251, 88] on span "Đà Lạt - [PERSON_NAME]" at bounding box center [222, 79] width 274 height 28
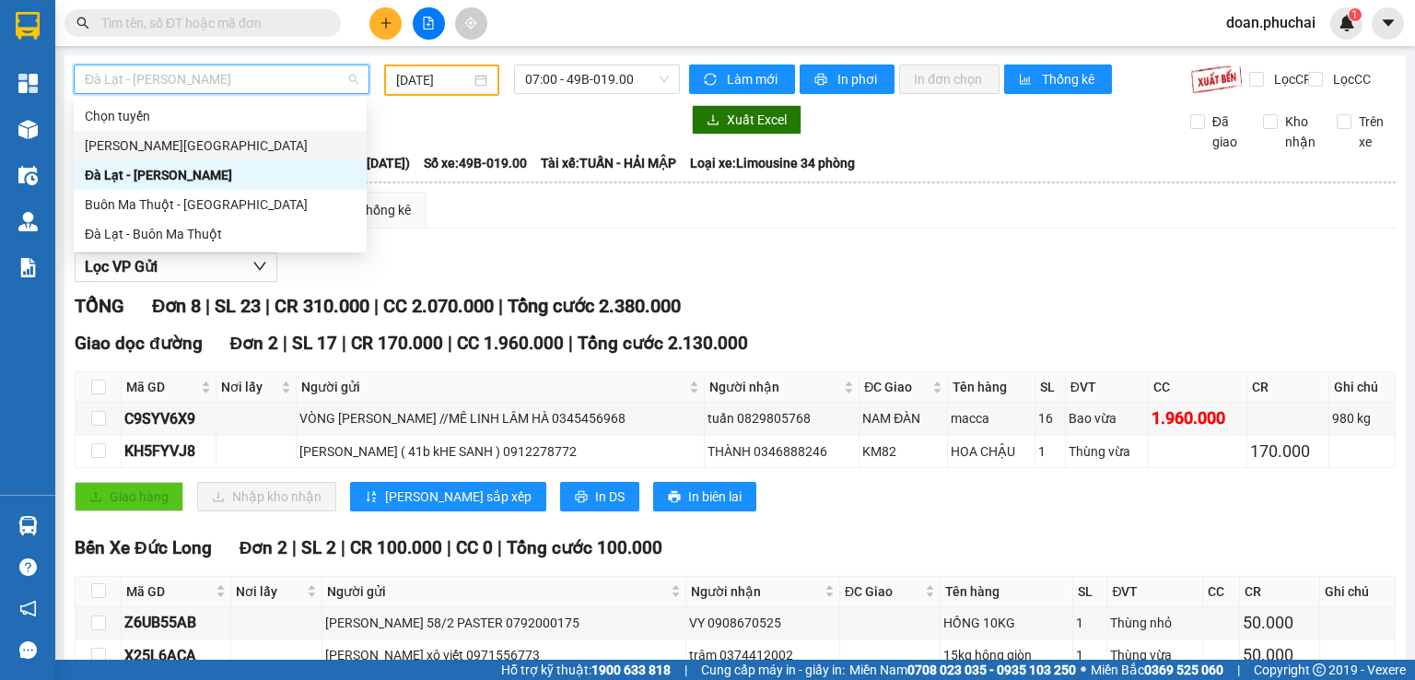
click at [175, 145] on div "[PERSON_NAME][GEOGRAPHIC_DATA]" at bounding box center [220, 145] width 271 height 20
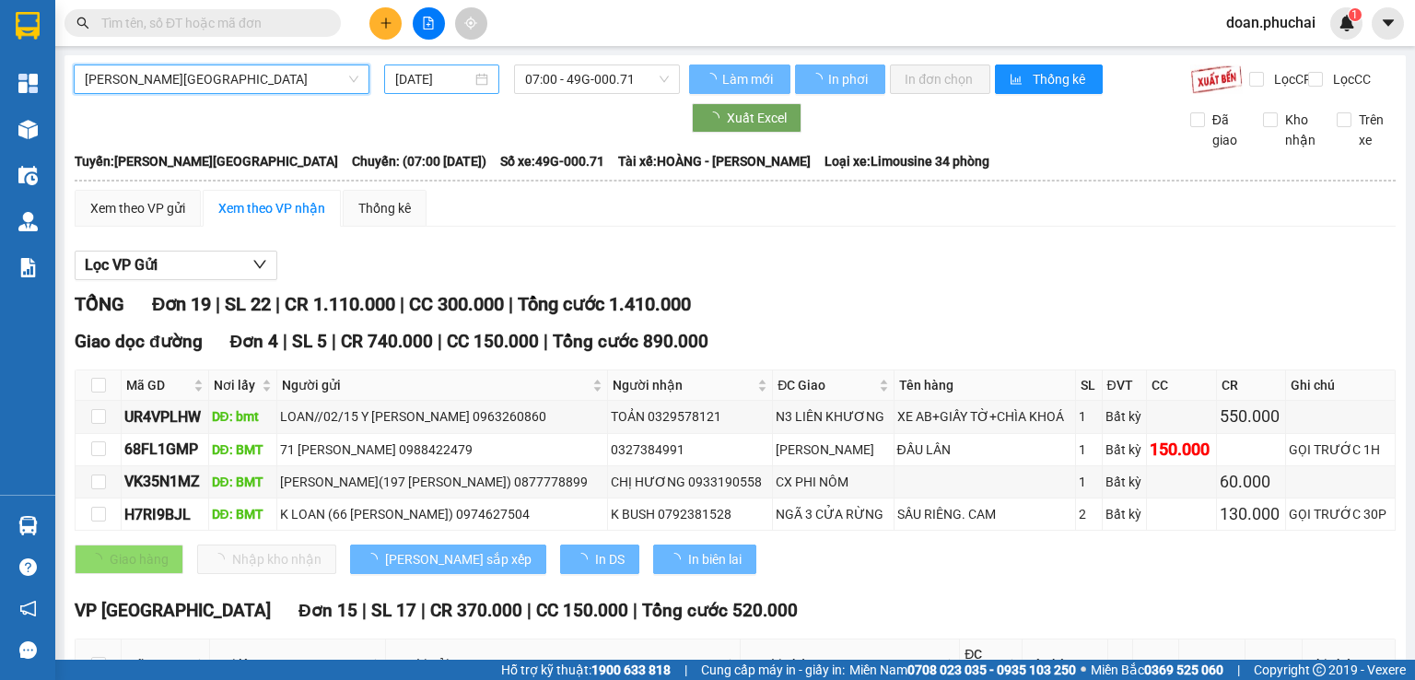
click at [437, 81] on input "[DATE]" at bounding box center [433, 79] width 76 height 20
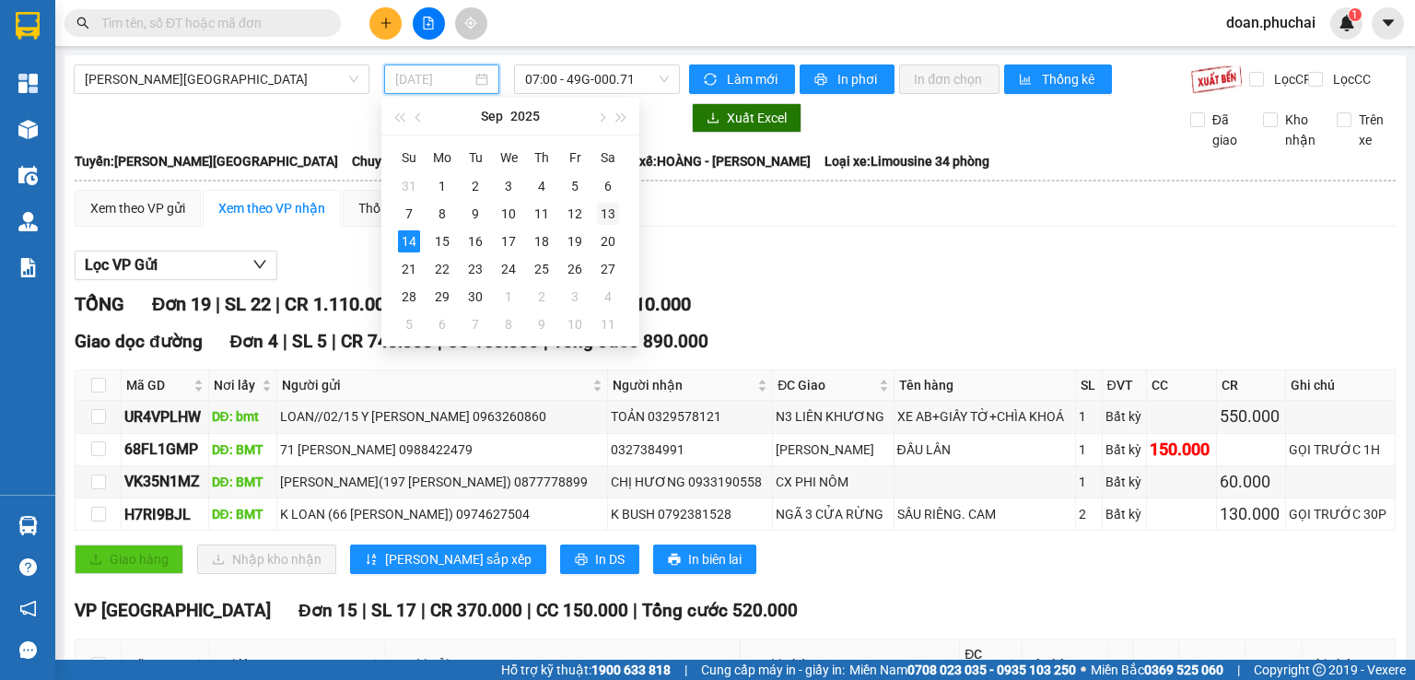
click at [597, 217] on div "13" at bounding box center [608, 214] width 22 height 22
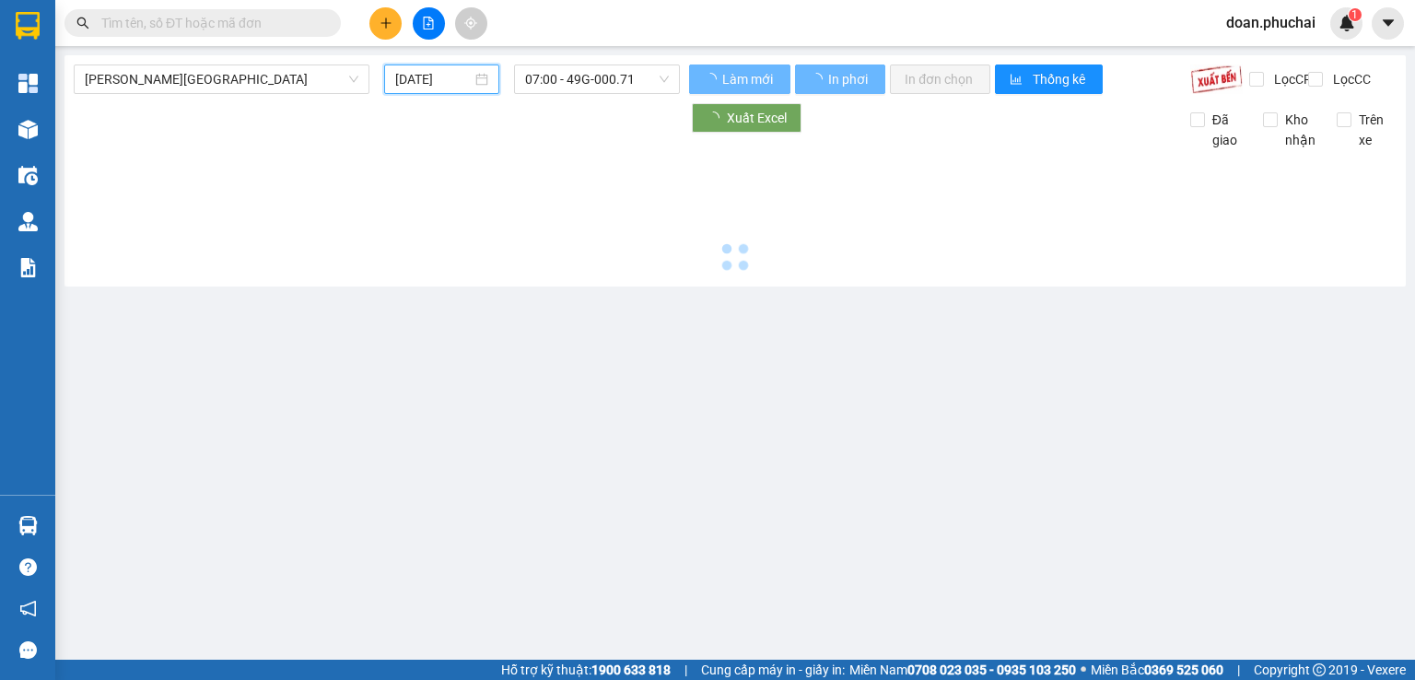
type input "[DATE]"
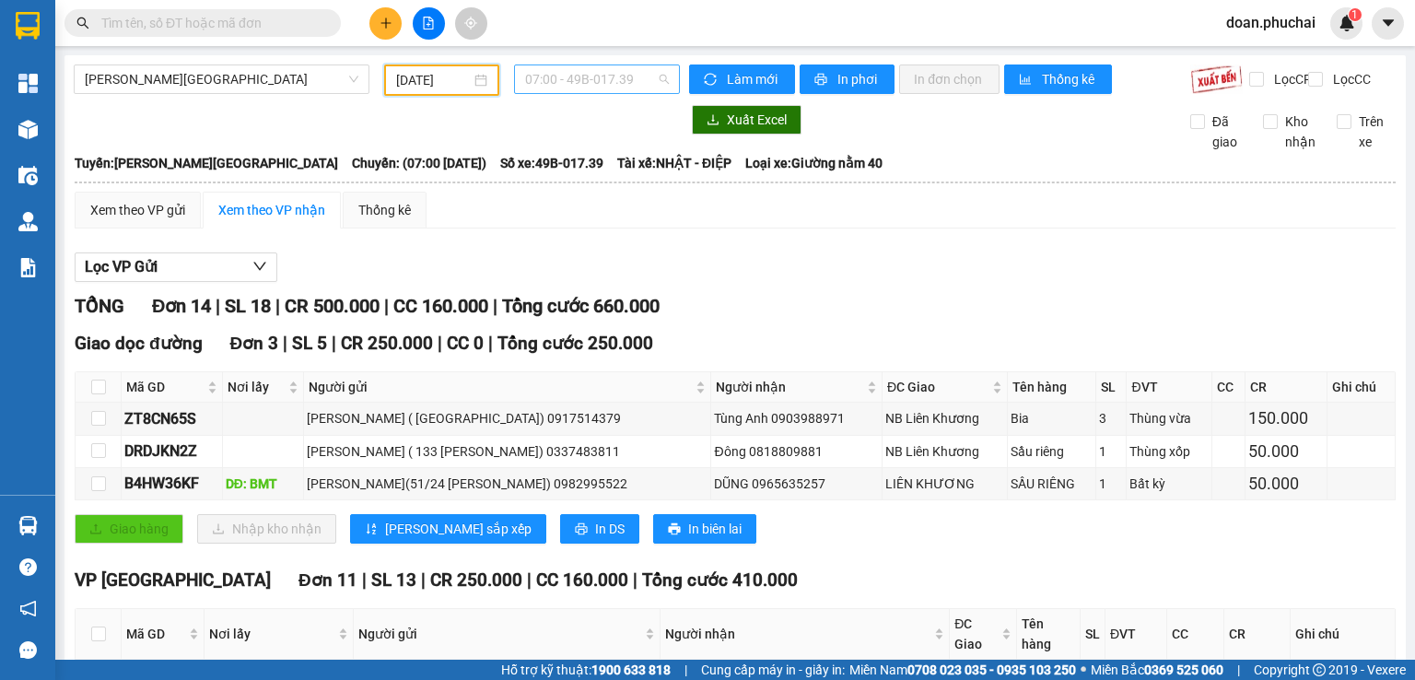
click at [564, 71] on span "07:00 - 49B-017.39" at bounding box center [597, 79] width 145 height 28
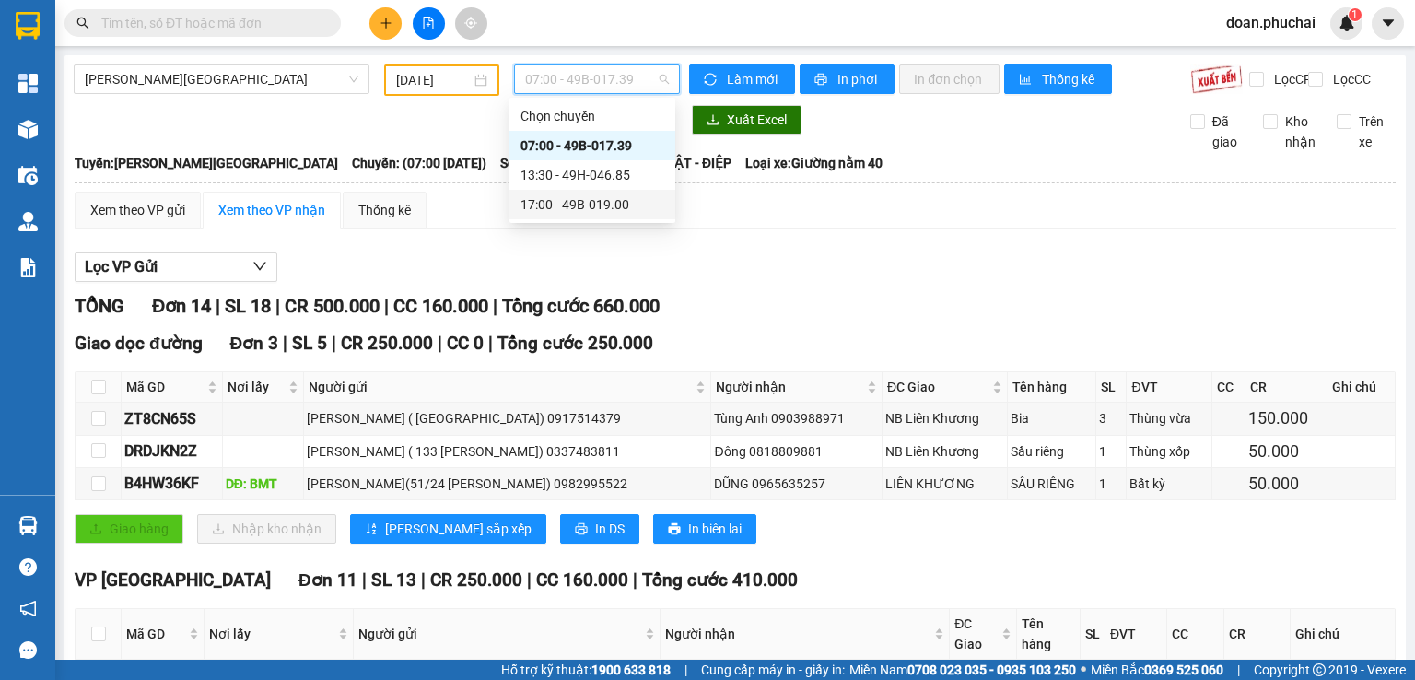
click at [591, 200] on div "17:00 - 49B-019.00" at bounding box center [593, 204] width 144 height 20
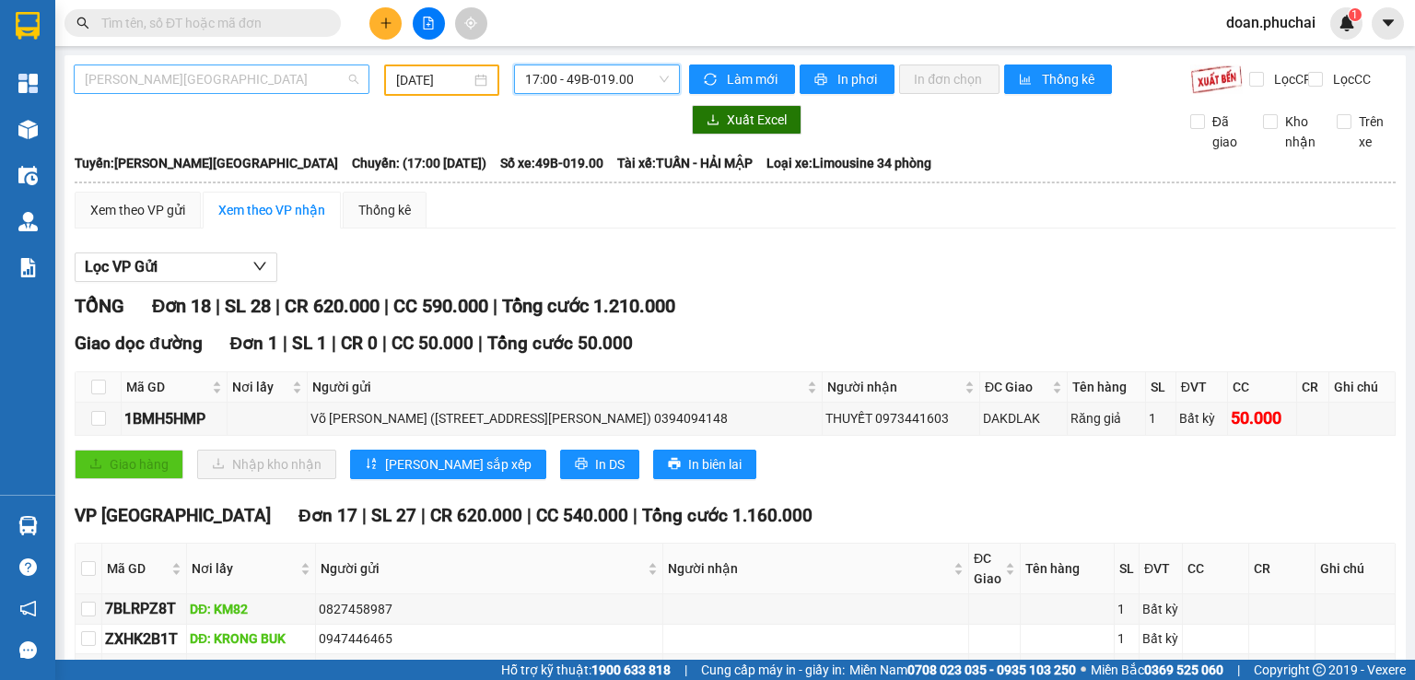
click at [218, 74] on span "[PERSON_NAME][GEOGRAPHIC_DATA]" at bounding box center [222, 79] width 274 height 28
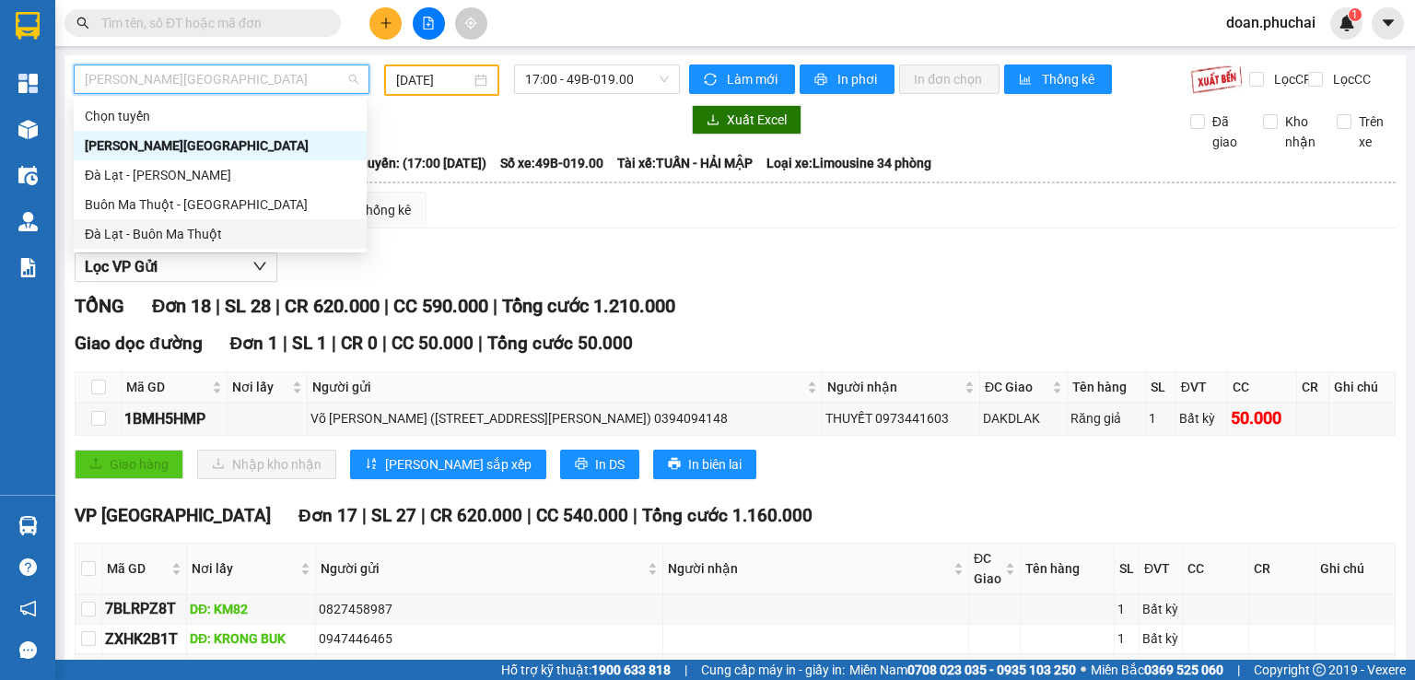
click at [185, 239] on div "Đà Lạt - Buôn Ma Thuột" at bounding box center [220, 234] width 271 height 20
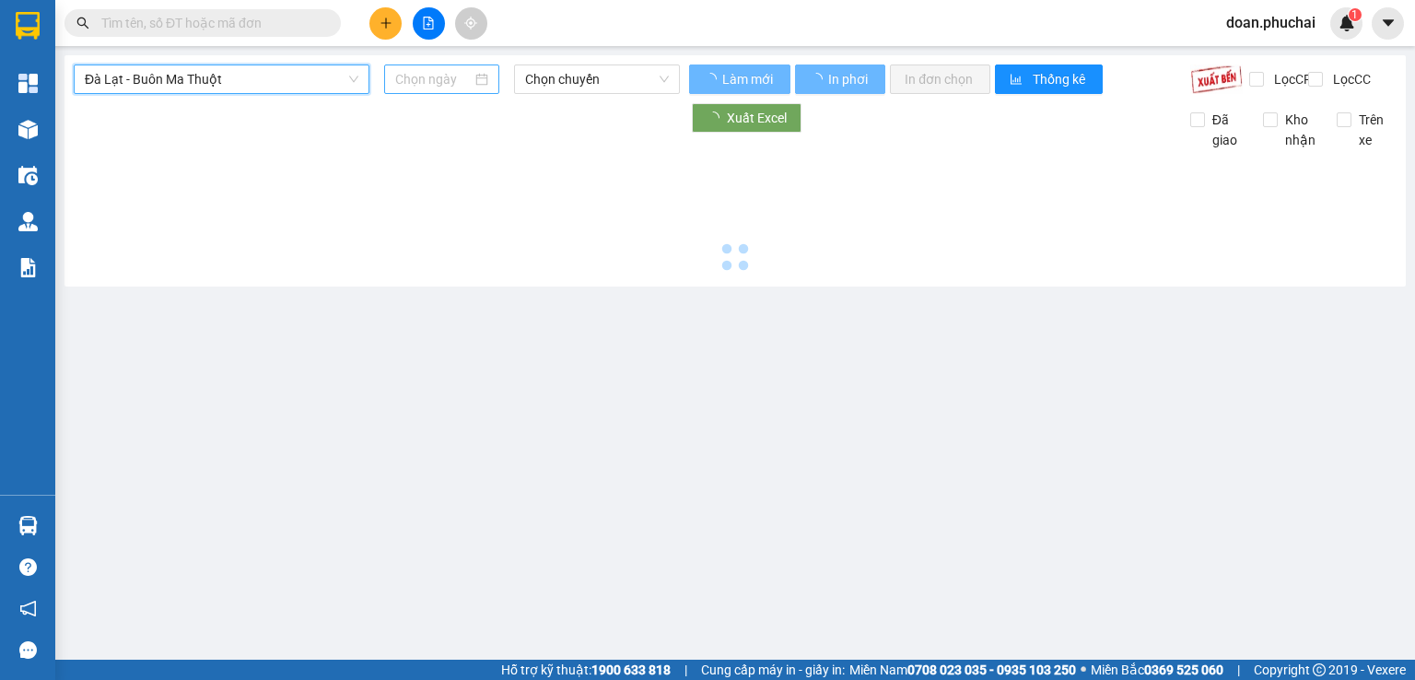
click at [423, 76] on input at bounding box center [433, 79] width 76 height 20
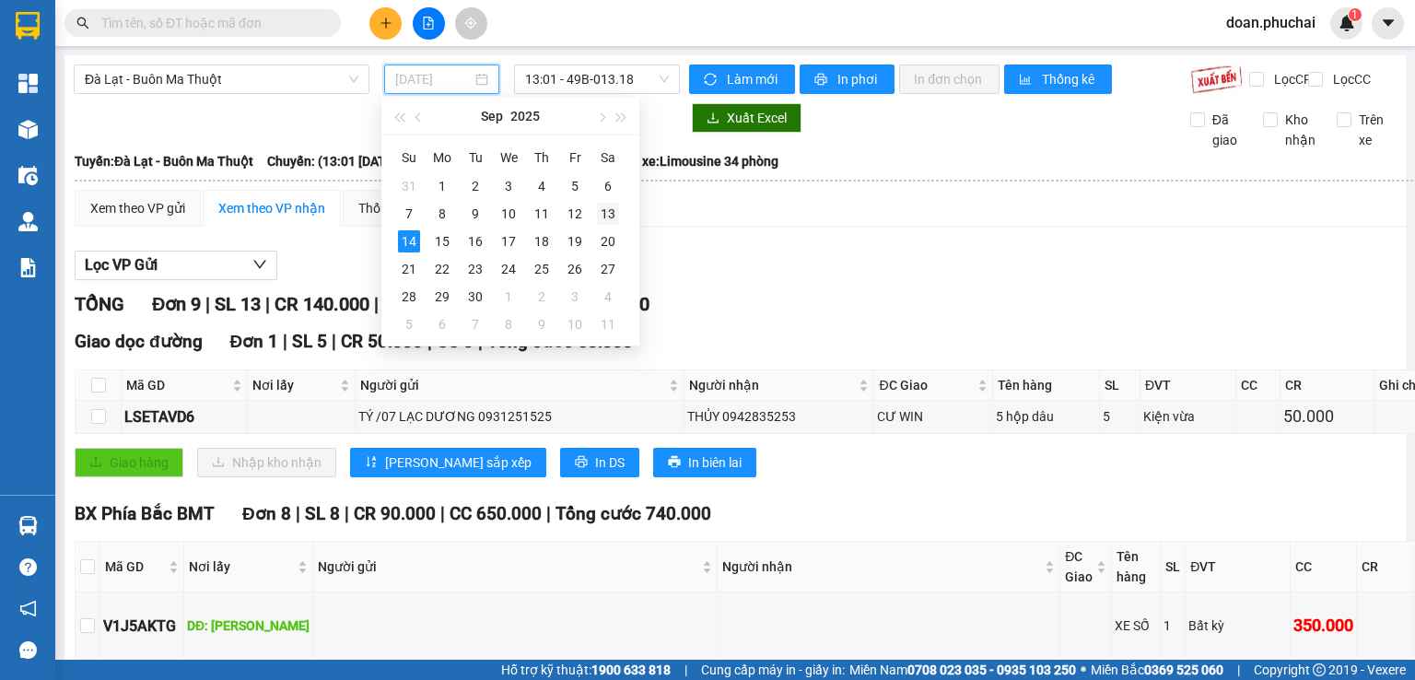
click at [601, 215] on div "13" at bounding box center [608, 214] width 22 height 22
type input "[DATE]"
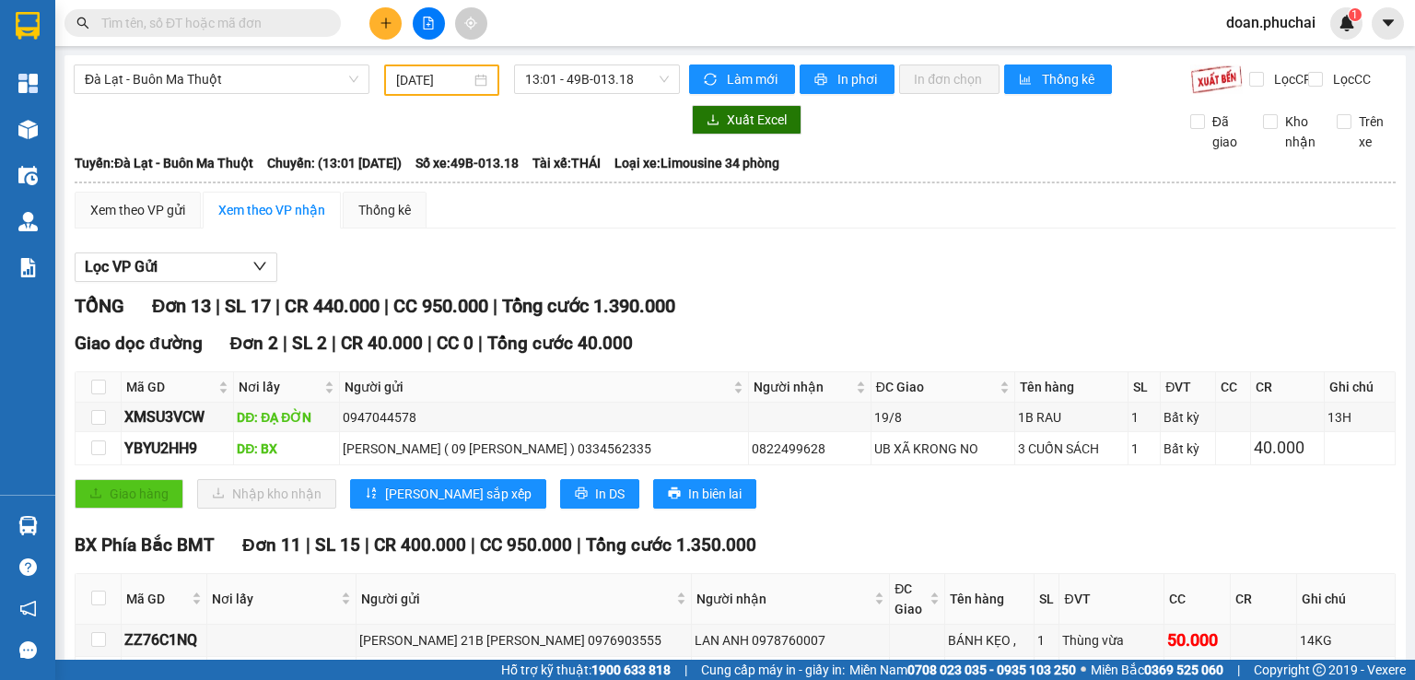
click at [210, 96] on div "Đà Lạt - Buôn Ma Thuột [DATE] 13:01 - 49B-013.18" at bounding box center [377, 79] width 606 height 31
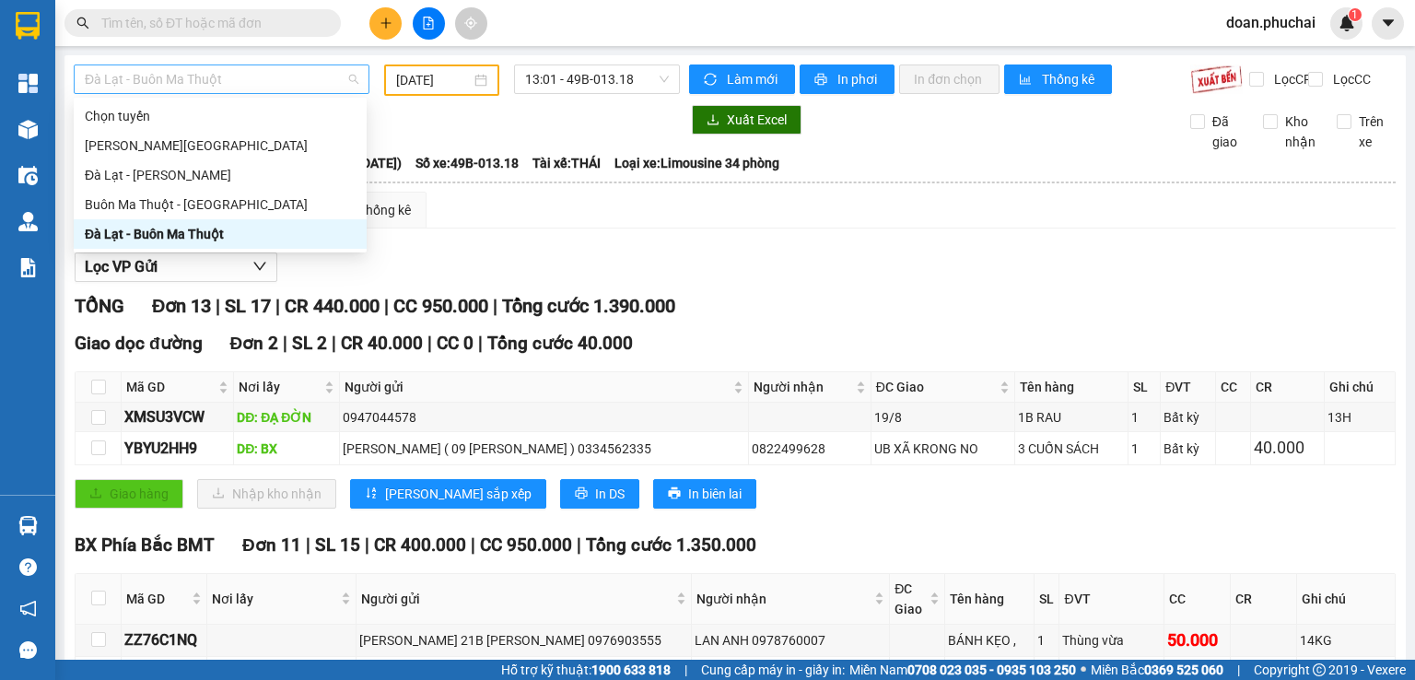
click at [204, 81] on span "Đà Lạt - Buôn Ma Thuột" at bounding box center [222, 79] width 274 height 28
click at [190, 205] on div "Buôn Ma Thuột - [GEOGRAPHIC_DATA]" at bounding box center [220, 204] width 271 height 20
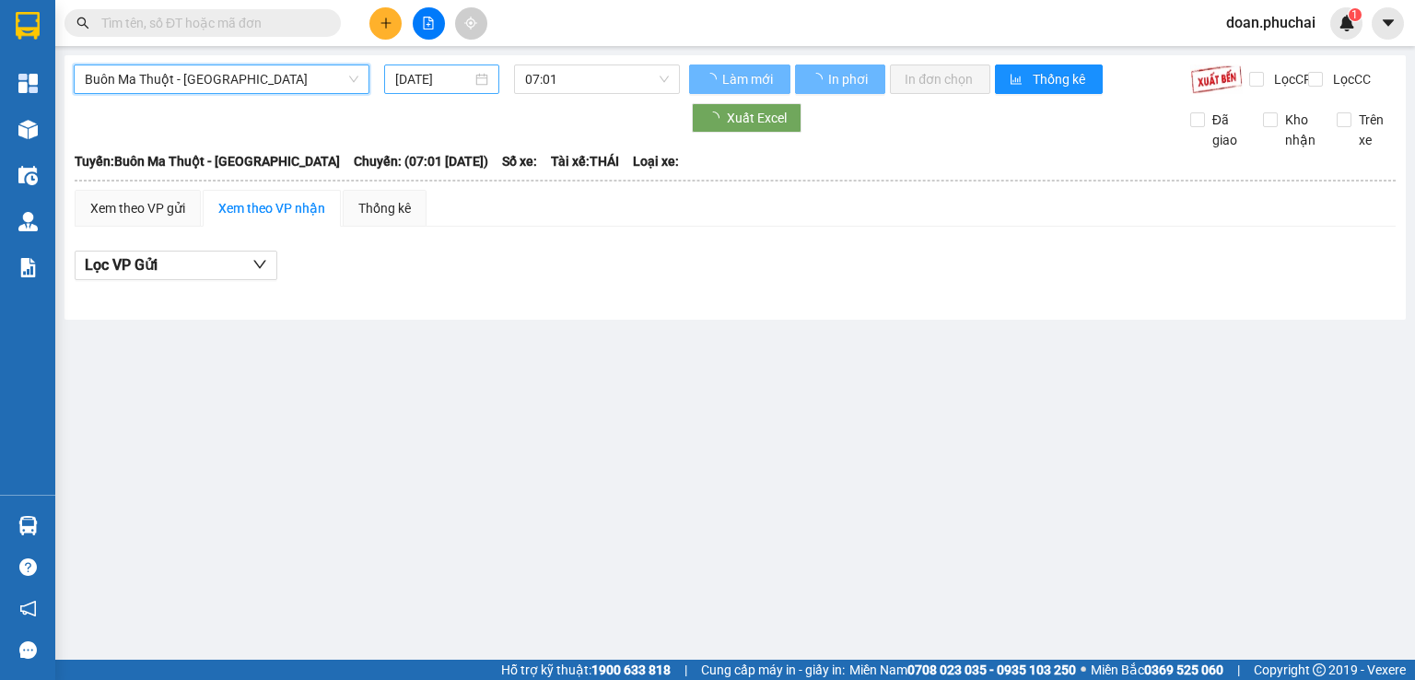
click at [417, 82] on input "[DATE]" at bounding box center [433, 79] width 76 height 20
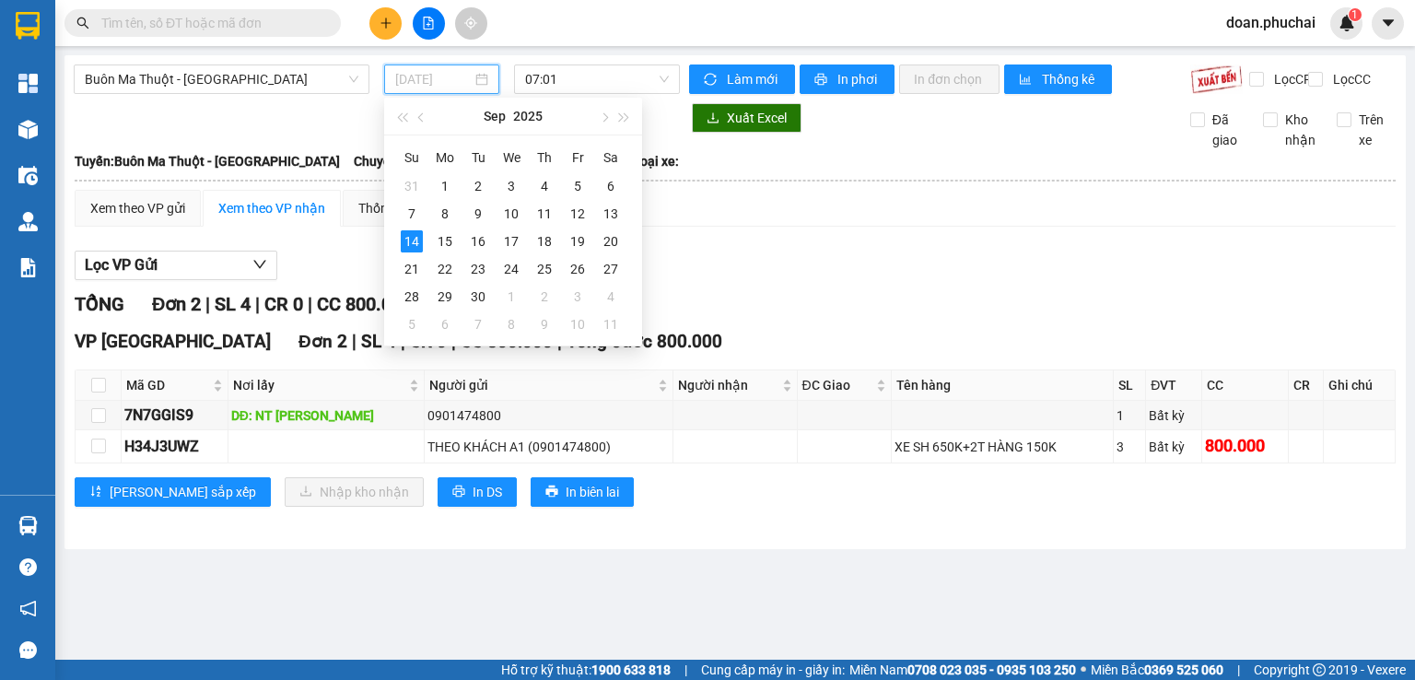
type input "[DATE]"
click at [413, 235] on div "14" at bounding box center [412, 241] width 22 height 22
